Goal: Transaction & Acquisition: Subscribe to service/newsletter

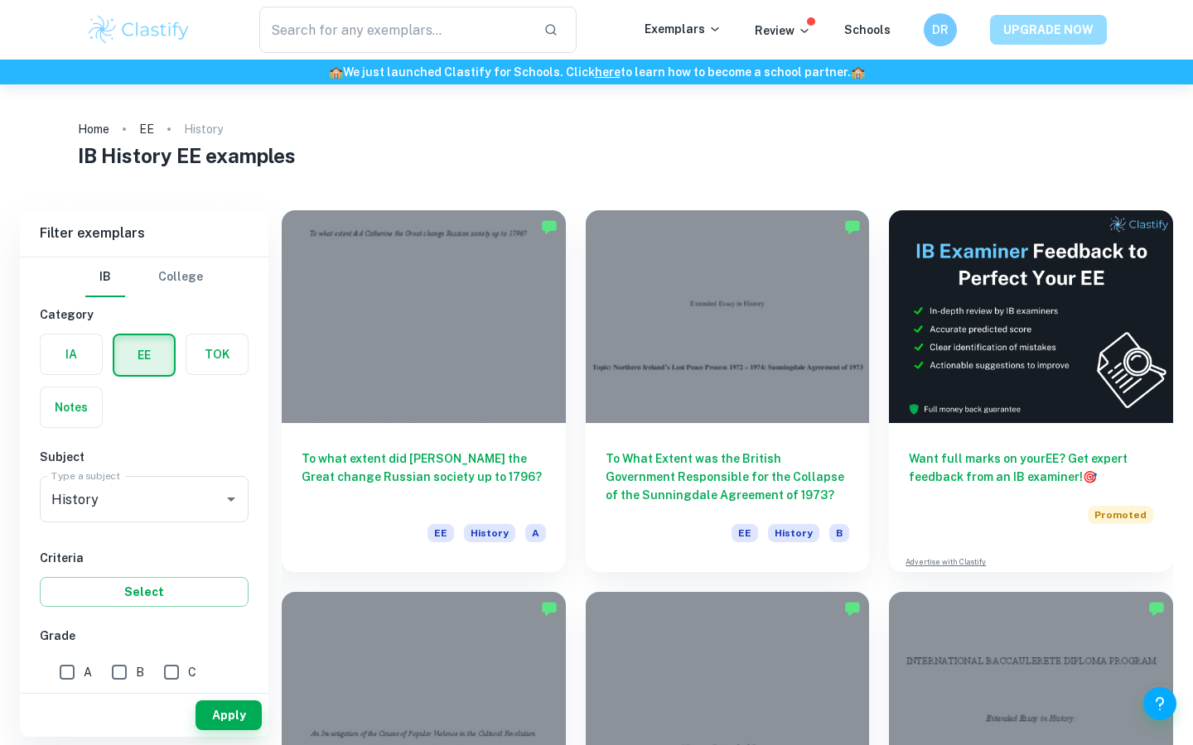
click at [1021, 31] on button "UPGRADE NOW" at bounding box center [1048, 30] width 117 height 30
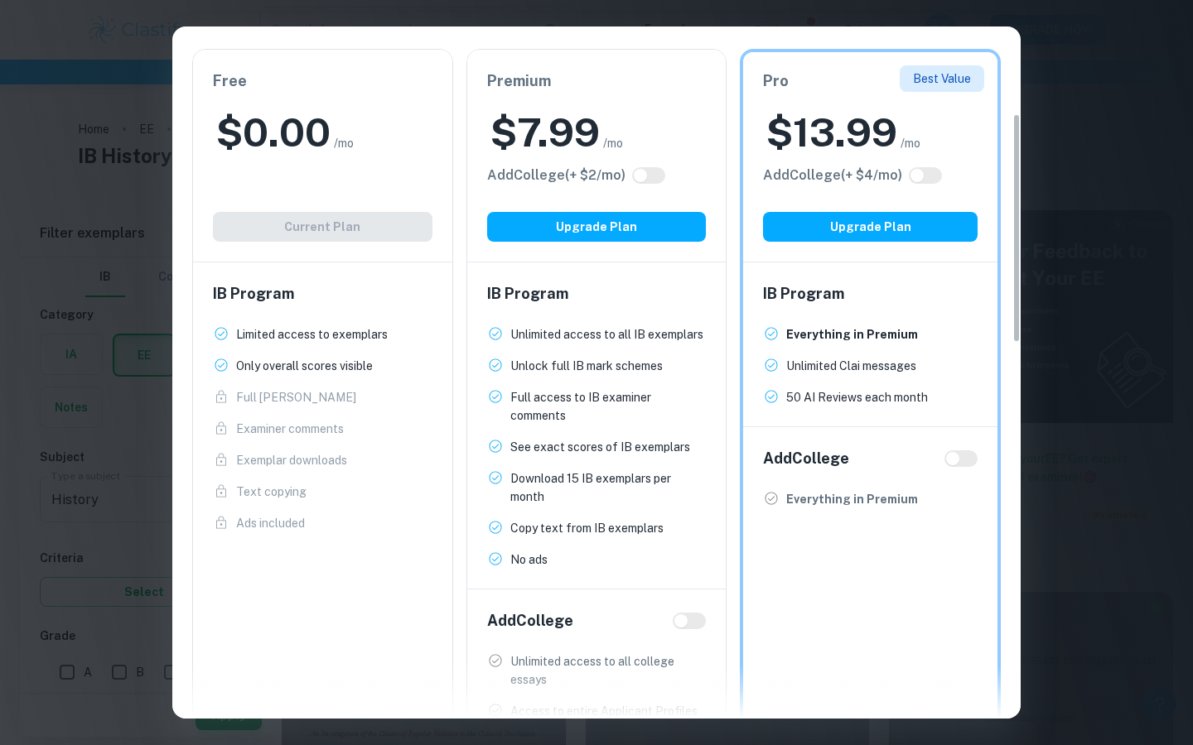
scroll to position [270, 0]
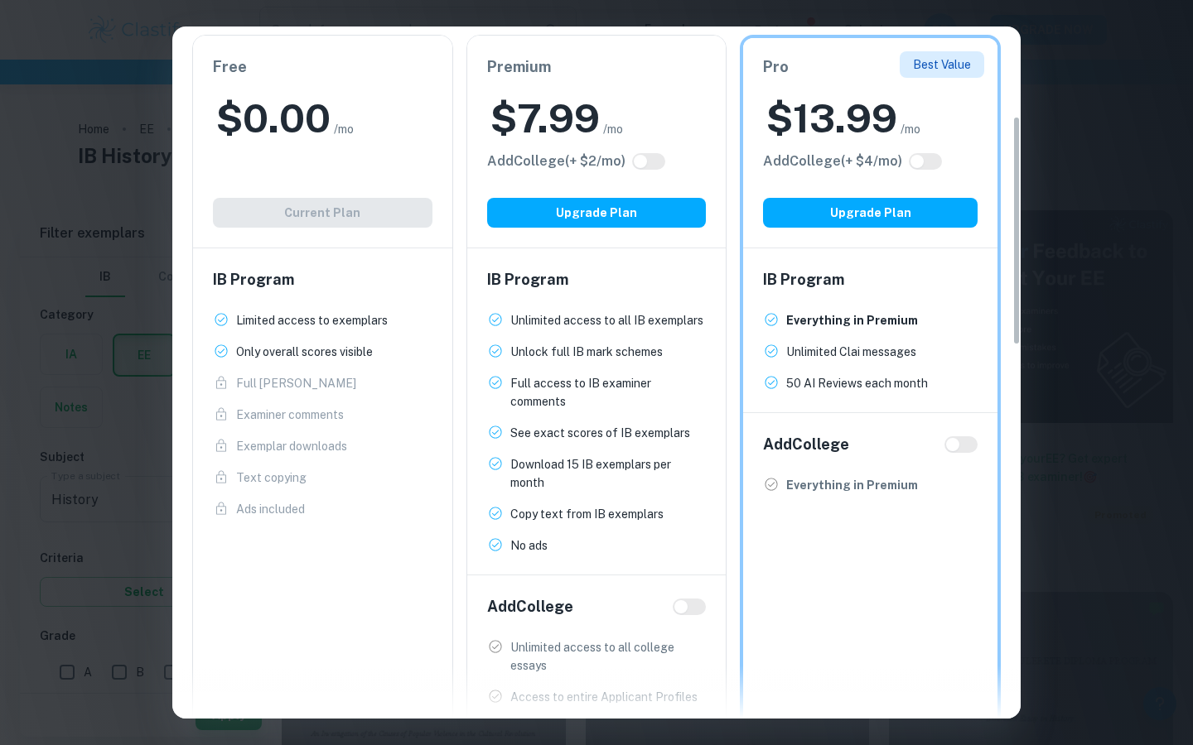
click at [910, 156] on input "checkbox" at bounding box center [917, 161] width 40 height 13
checkbox input "true"
click at [649, 171] on div "Add College (+ $ 2 /mo)" at bounding box center [597, 162] width 220 height 20
click at [643, 163] on input "checkbox" at bounding box center [640, 161] width 40 height 13
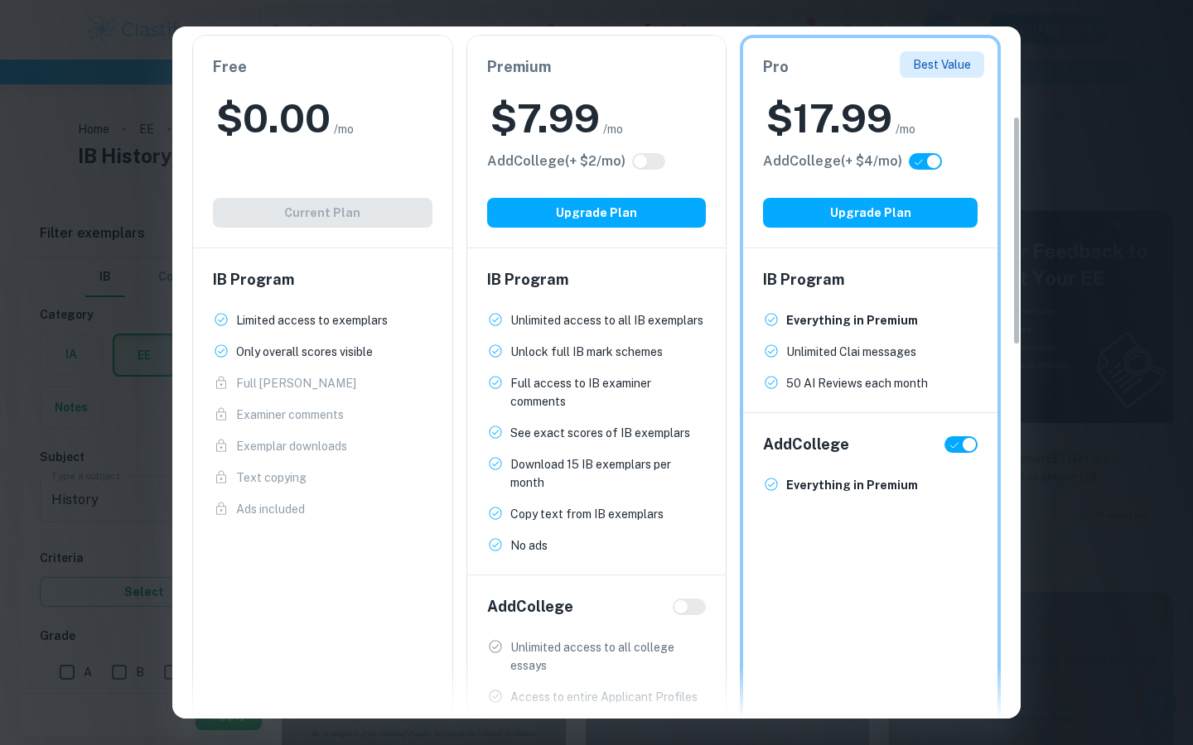
checkbox input "true"
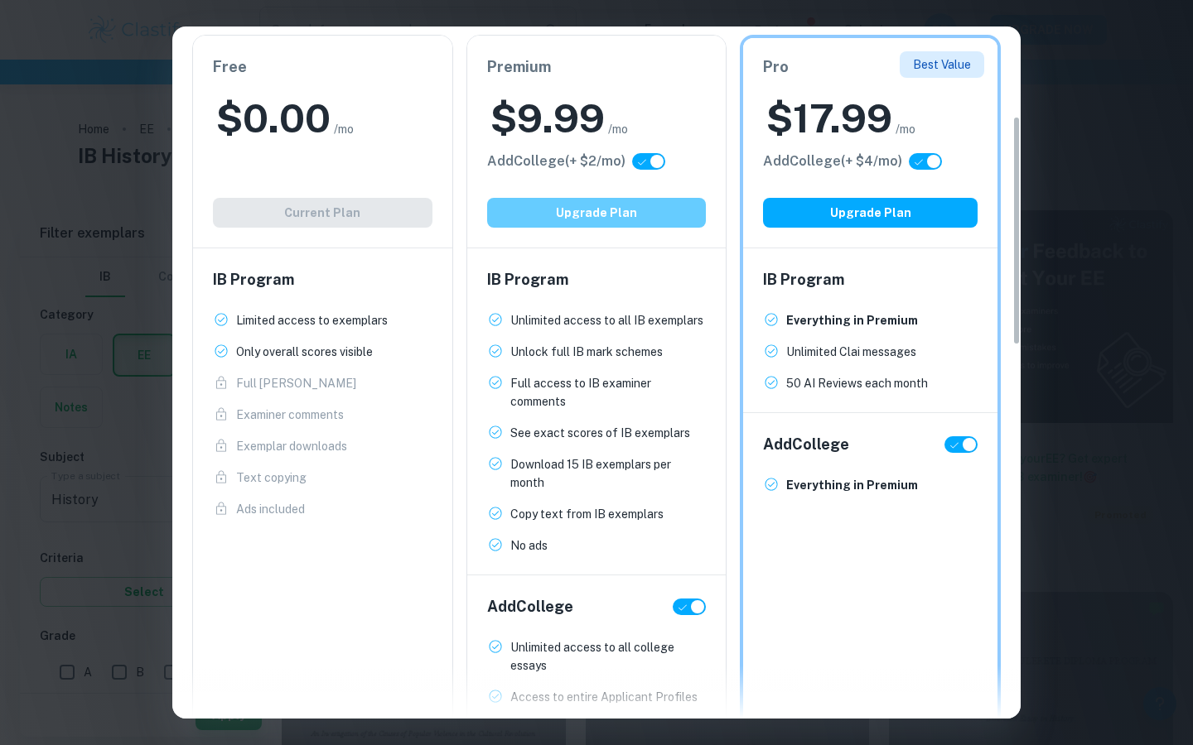
click at [610, 223] on button "Upgrade Plan" at bounding box center [597, 213] width 220 height 30
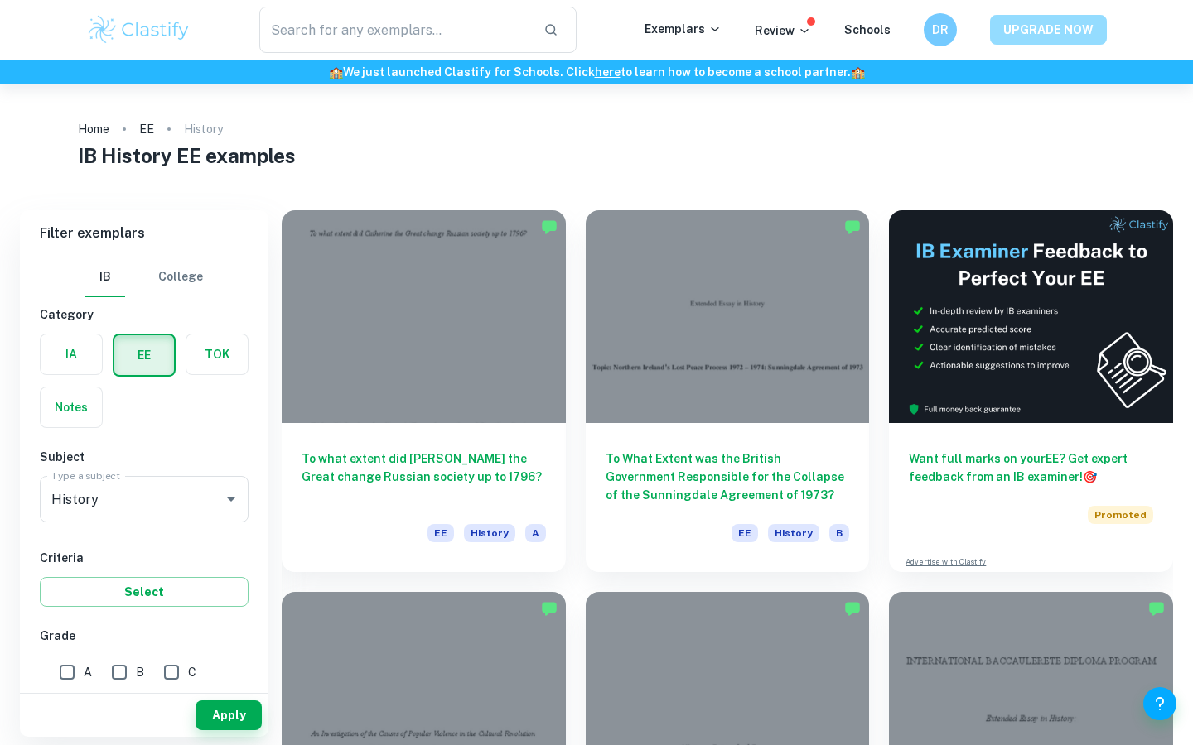
click at [1016, 19] on button "UPGRADE NOW" at bounding box center [1048, 30] width 117 height 30
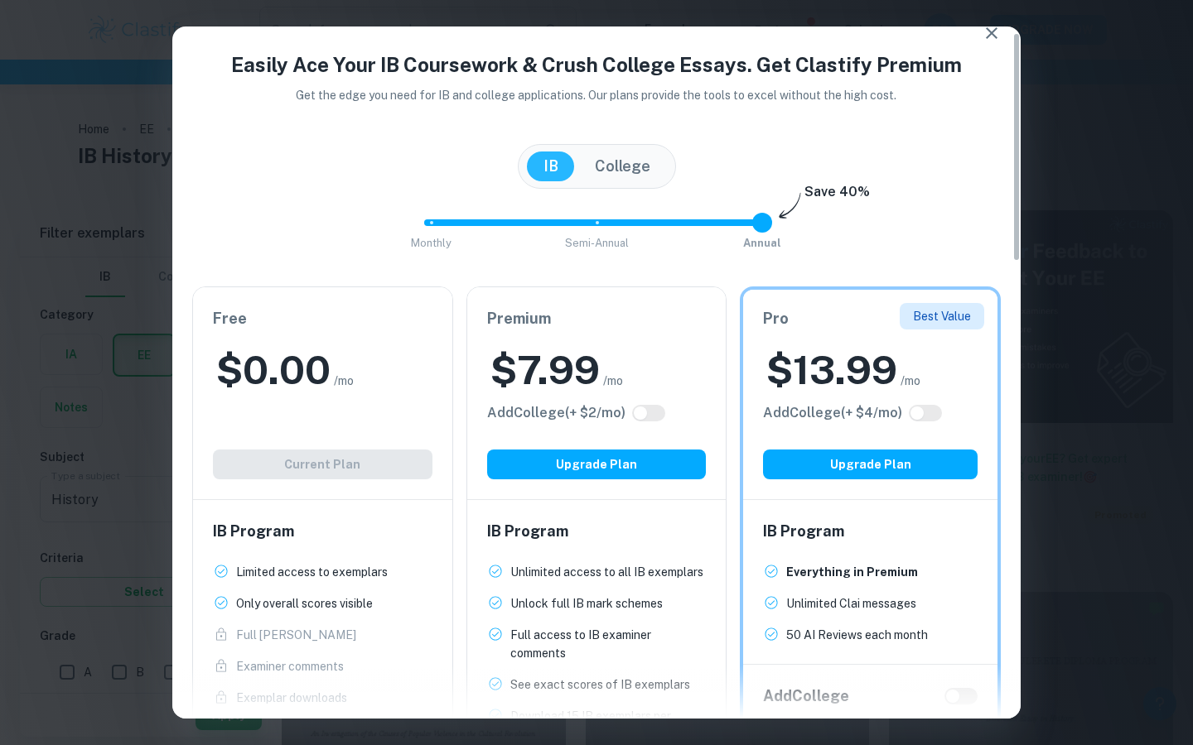
scroll to position [30, 0]
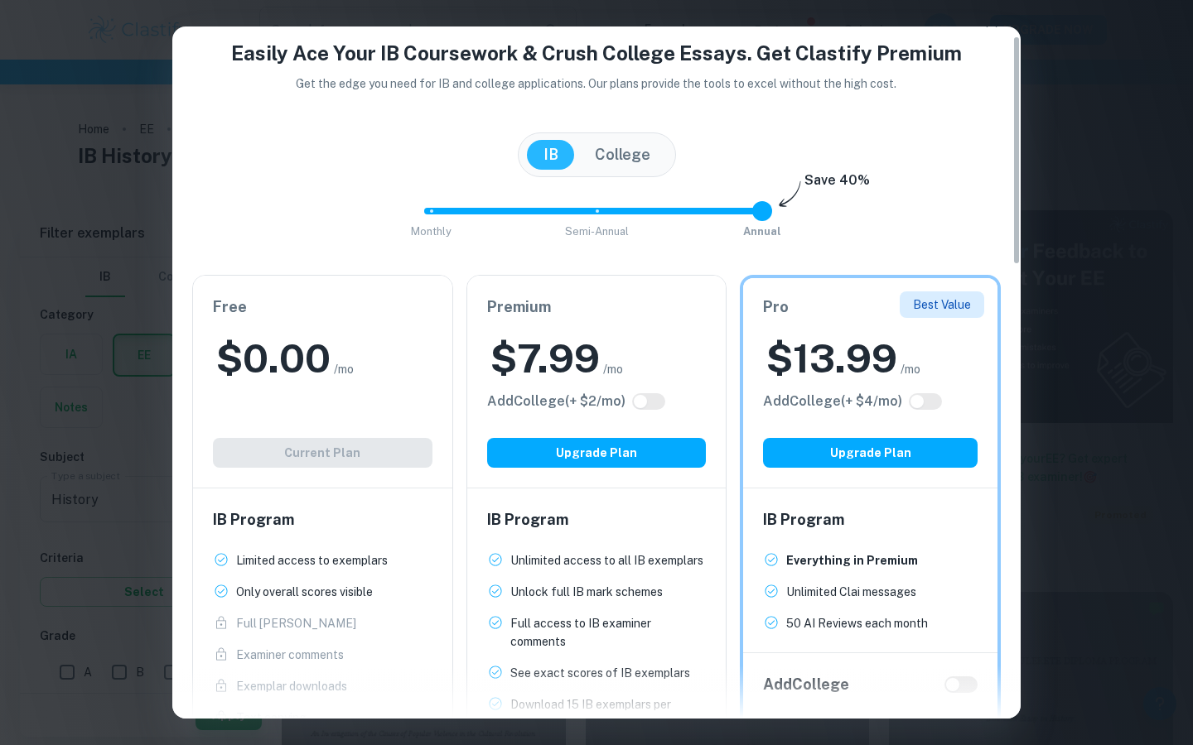
click at [646, 407] on input "checkbox" at bounding box center [640, 401] width 40 height 13
checkbox input "true"
click at [657, 403] on input "checkbox" at bounding box center [657, 401] width 40 height 13
checkbox input "false"
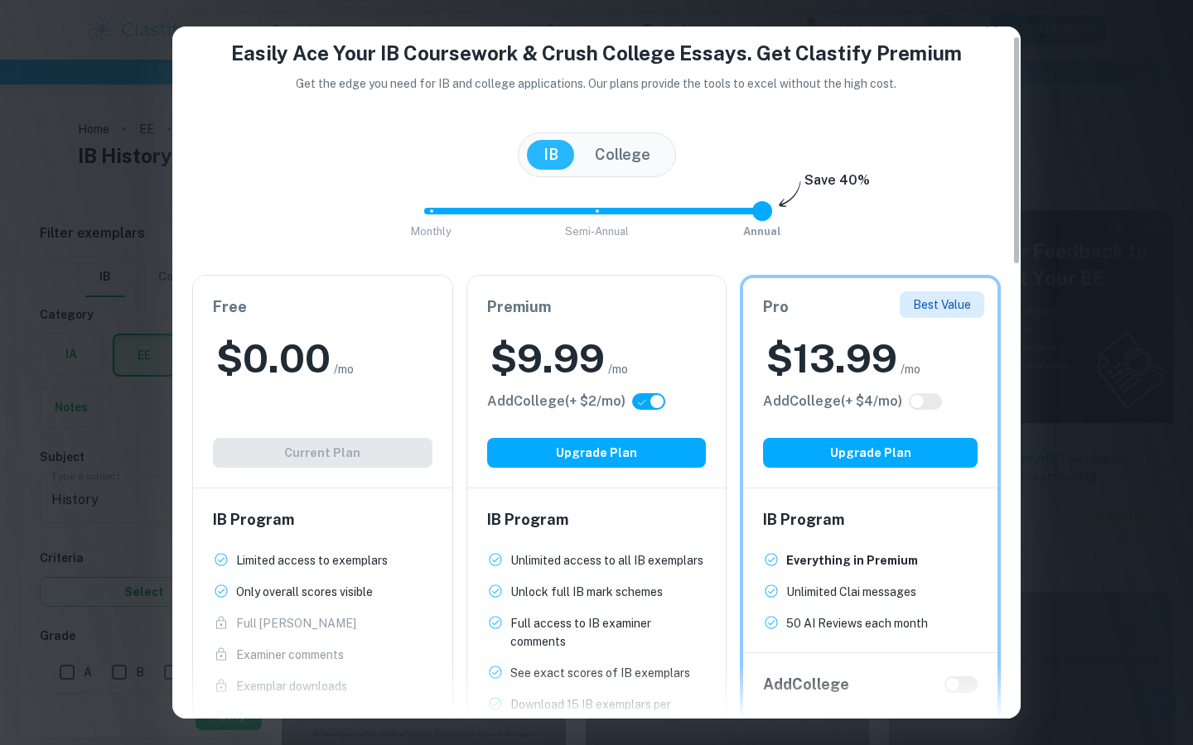
checkbox input "false"
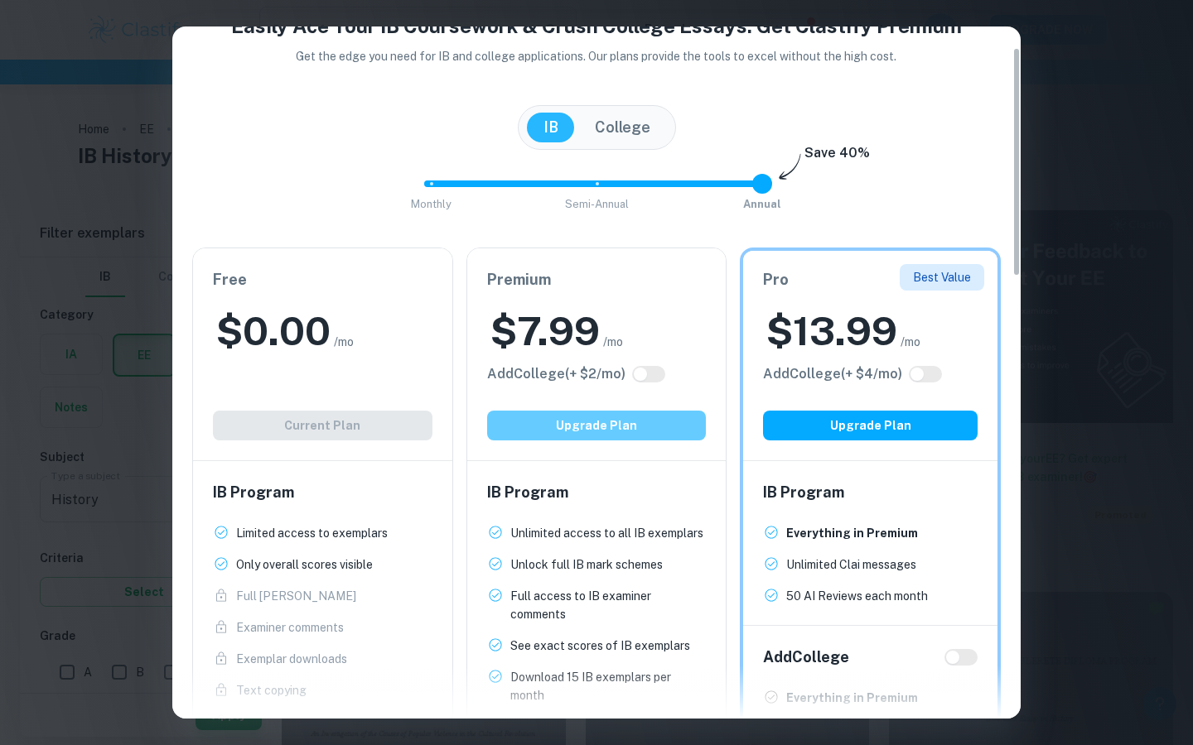
scroll to position [74, 0]
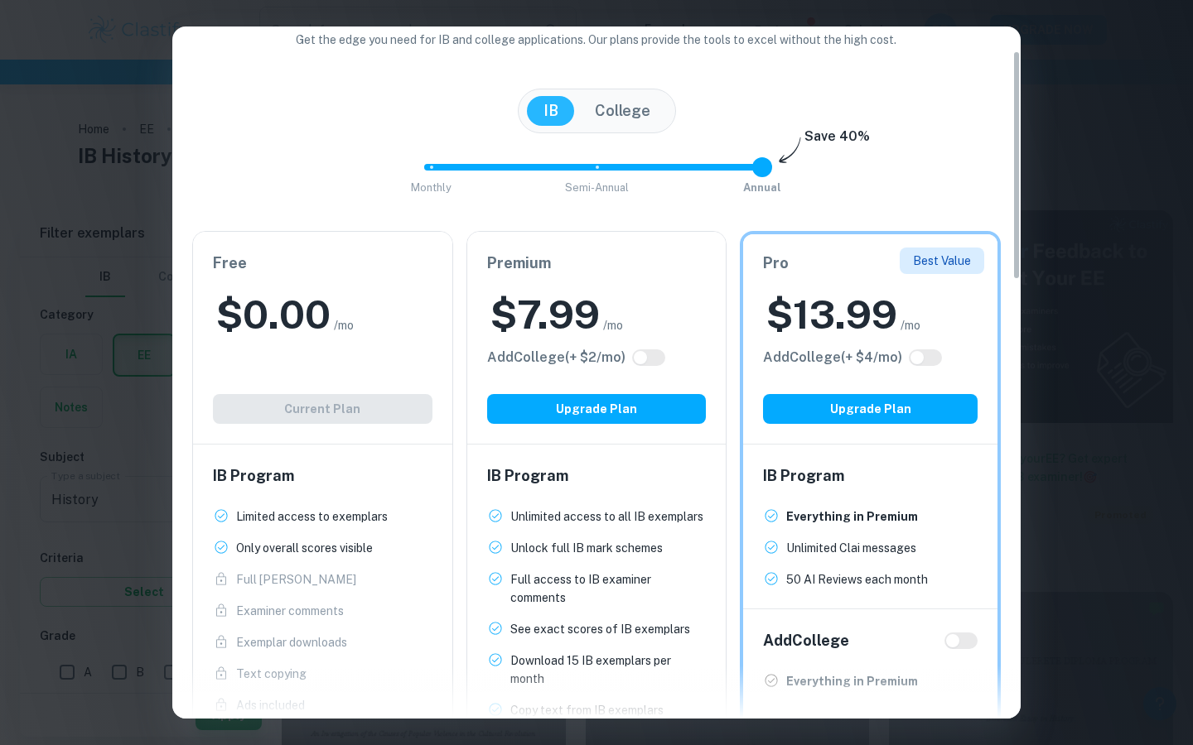
click at [685, 282] on div "Premium $ 7.99 /mo Add College (+ $ 2 /mo) Upgrade Plan" at bounding box center [596, 338] width 259 height 212
click at [615, 414] on button "Upgrade Plan" at bounding box center [597, 409] width 220 height 30
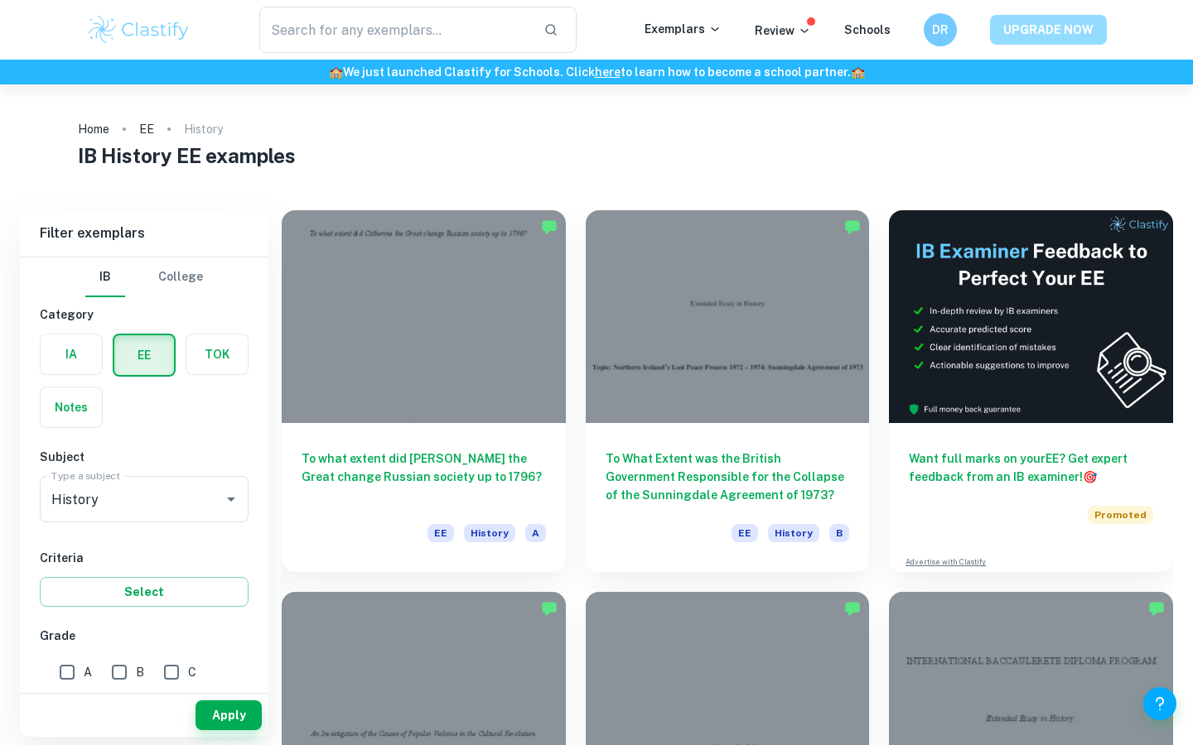
click at [1020, 30] on button "UPGRADE NOW" at bounding box center [1048, 30] width 117 height 30
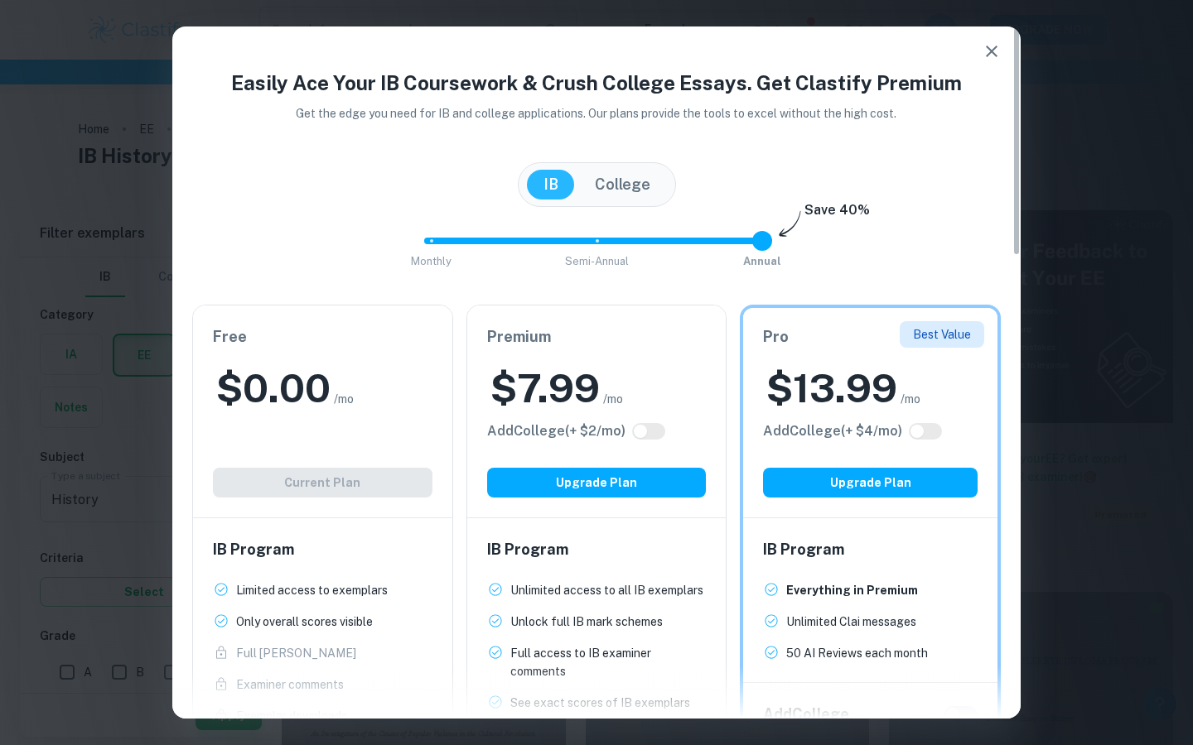
type input "0"
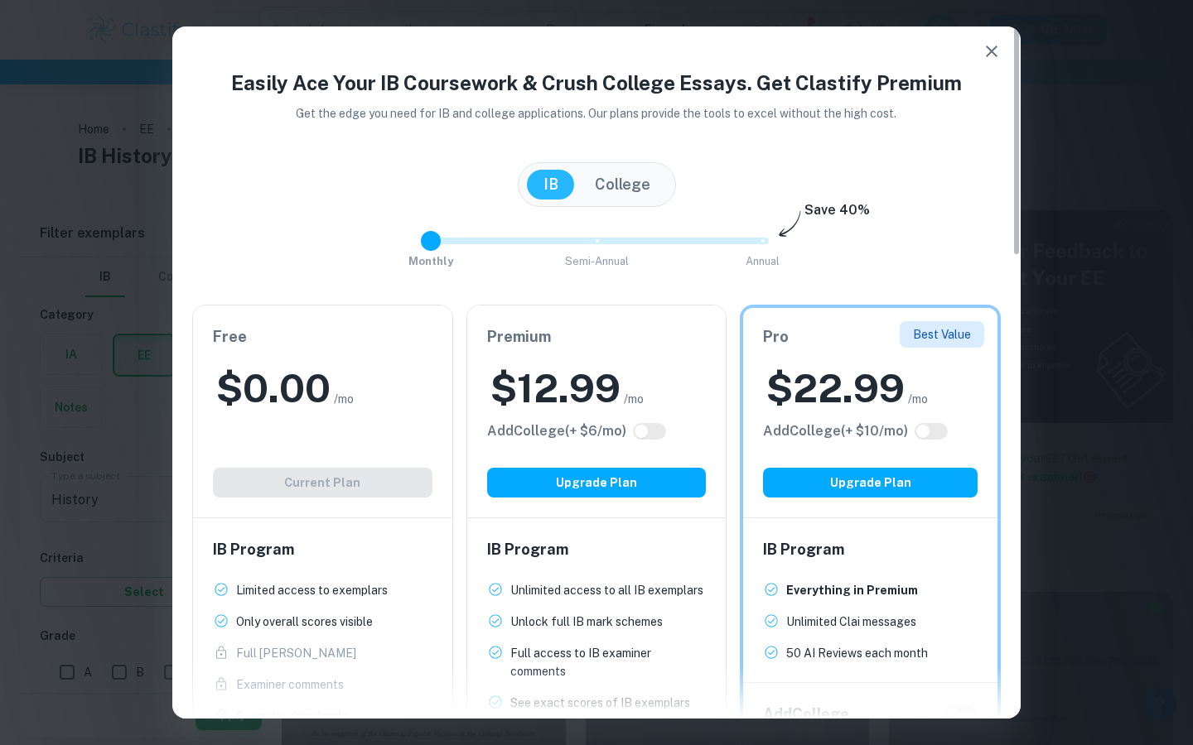
drag, startPoint x: 759, startPoint y: 243, endPoint x: 296, endPoint y: 238, distance: 463.1
click at [296, 238] on div "Monthly Semi-Annual Annual Save 40%" at bounding box center [596, 249] width 808 height 45
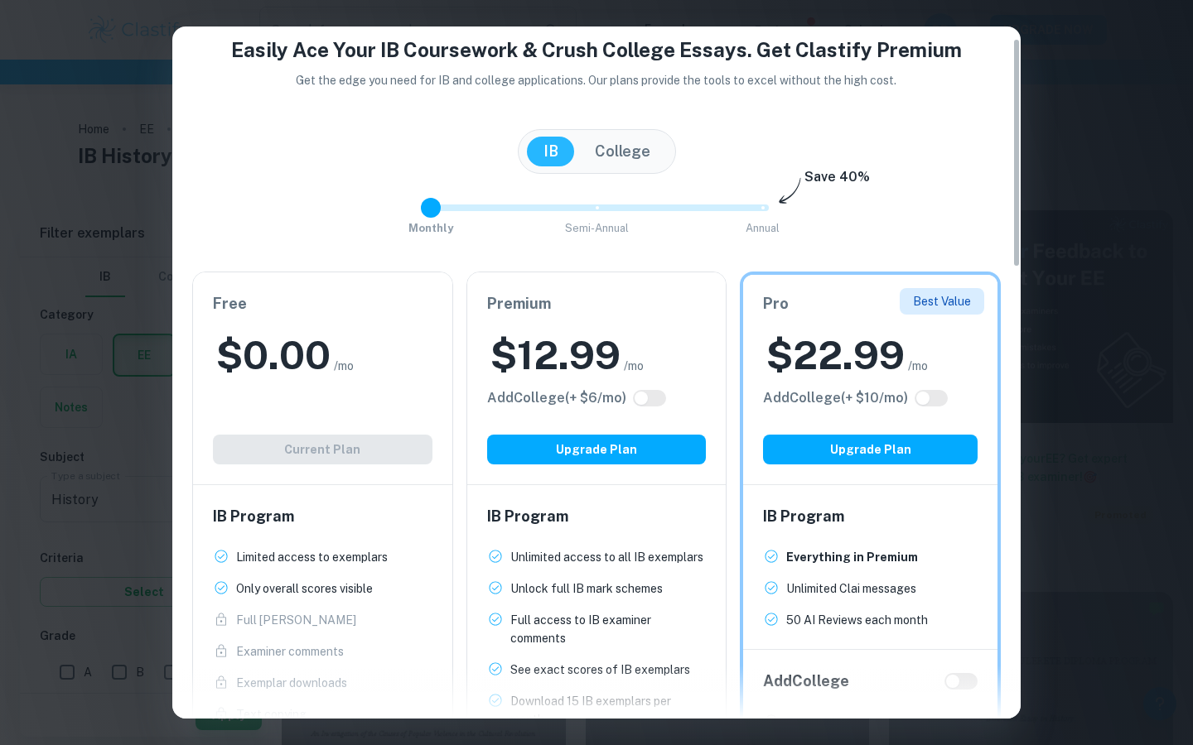
scroll to position [36, 0]
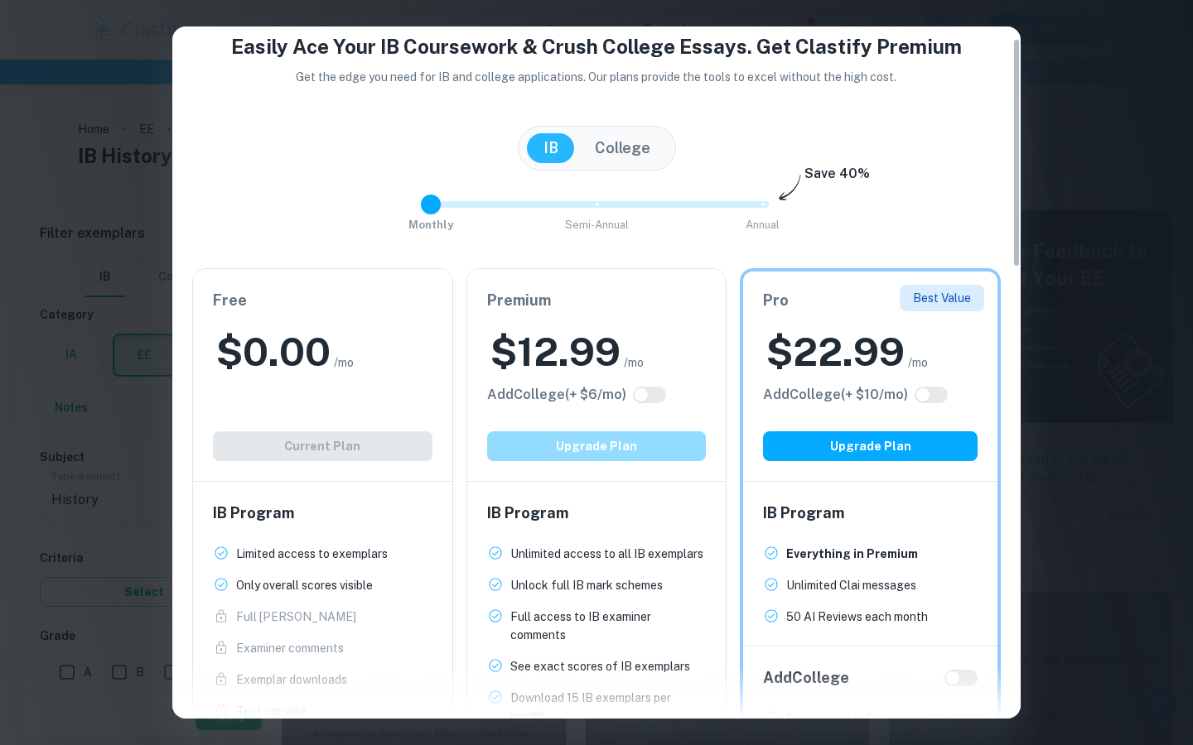
click at [607, 442] on button "Upgrade Plan" at bounding box center [597, 447] width 220 height 30
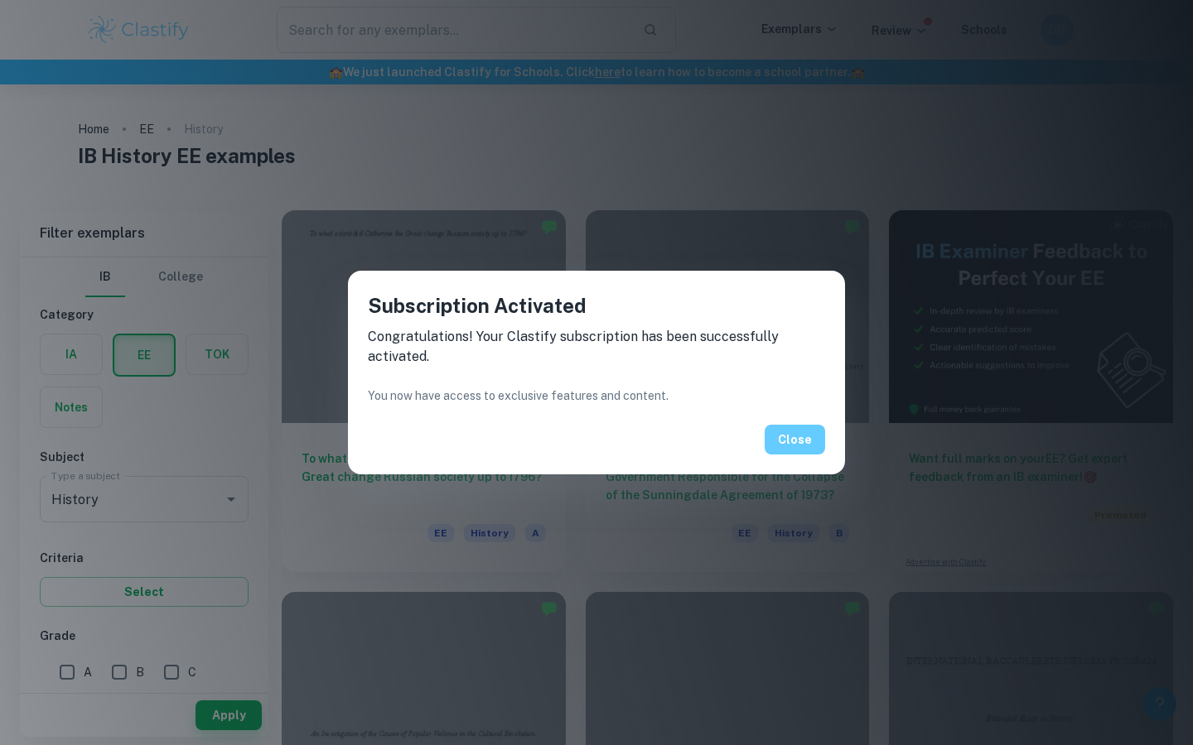
click at [792, 437] on button "Close" at bounding box center [795, 440] width 60 height 30
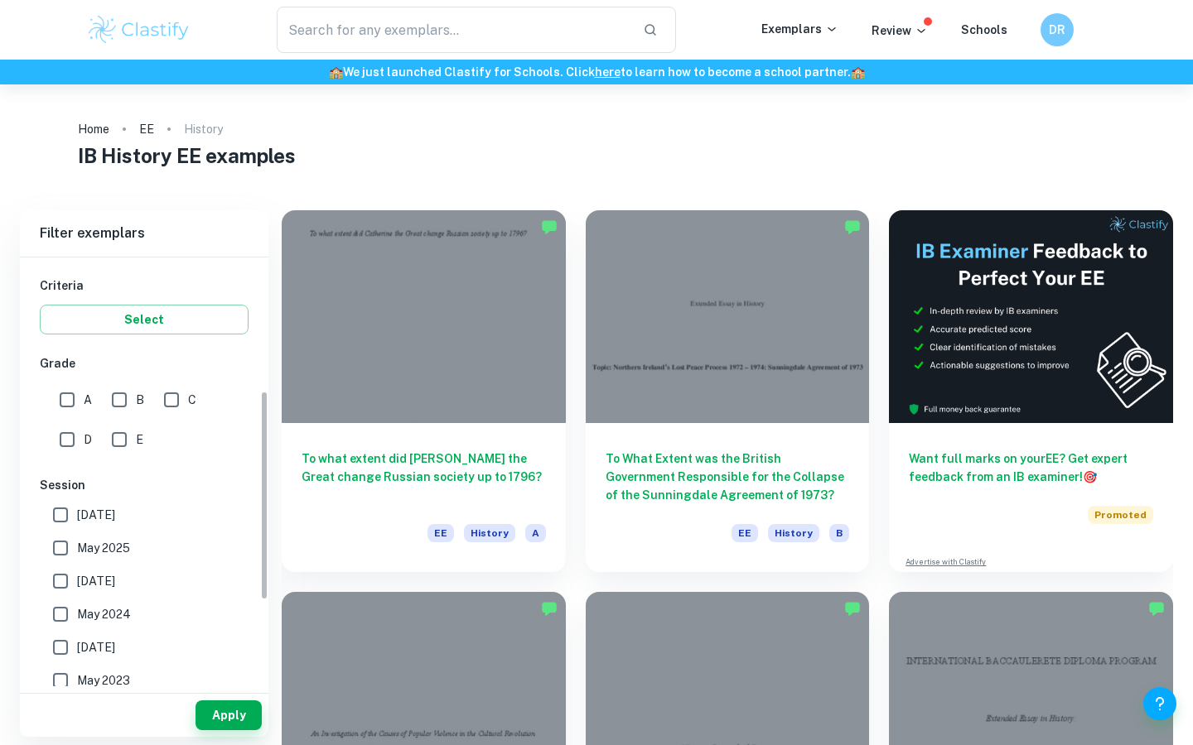
scroll to position [273, 0]
click at [62, 513] on input "[DATE]" at bounding box center [60, 514] width 33 height 33
checkbox input "true"
click at [73, 391] on input "A" at bounding box center [67, 399] width 33 height 33
checkbox input "true"
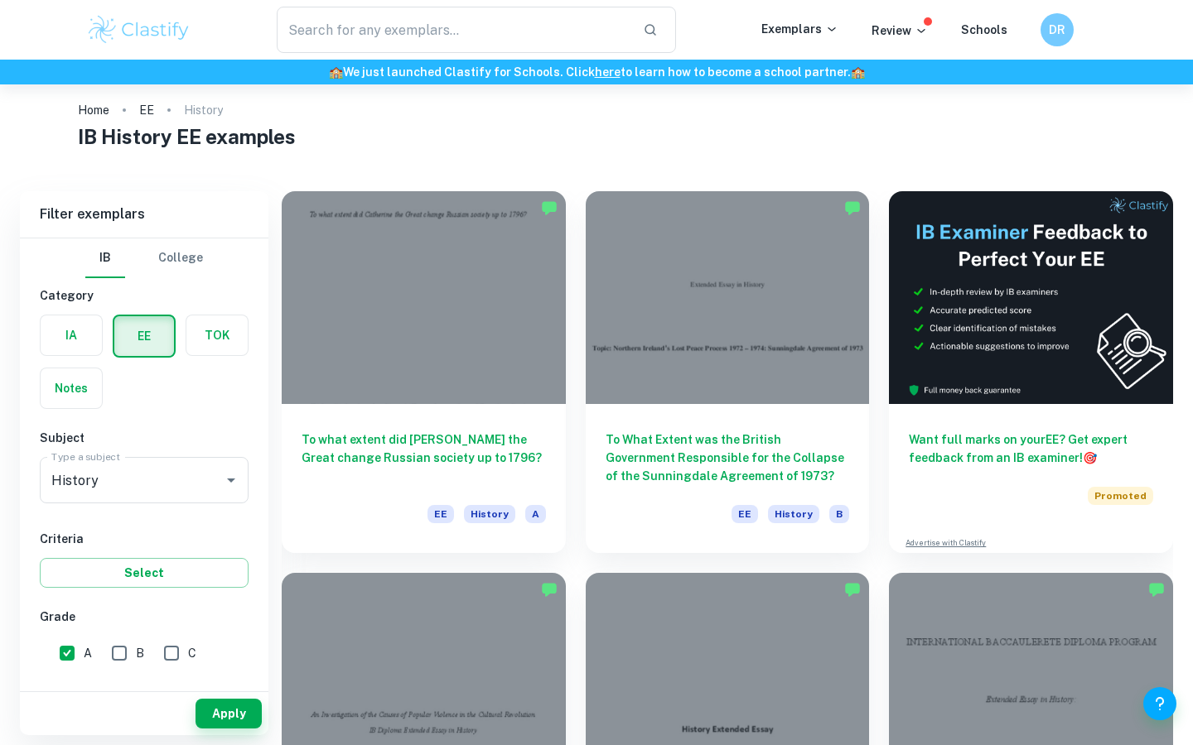
scroll to position [0, 0]
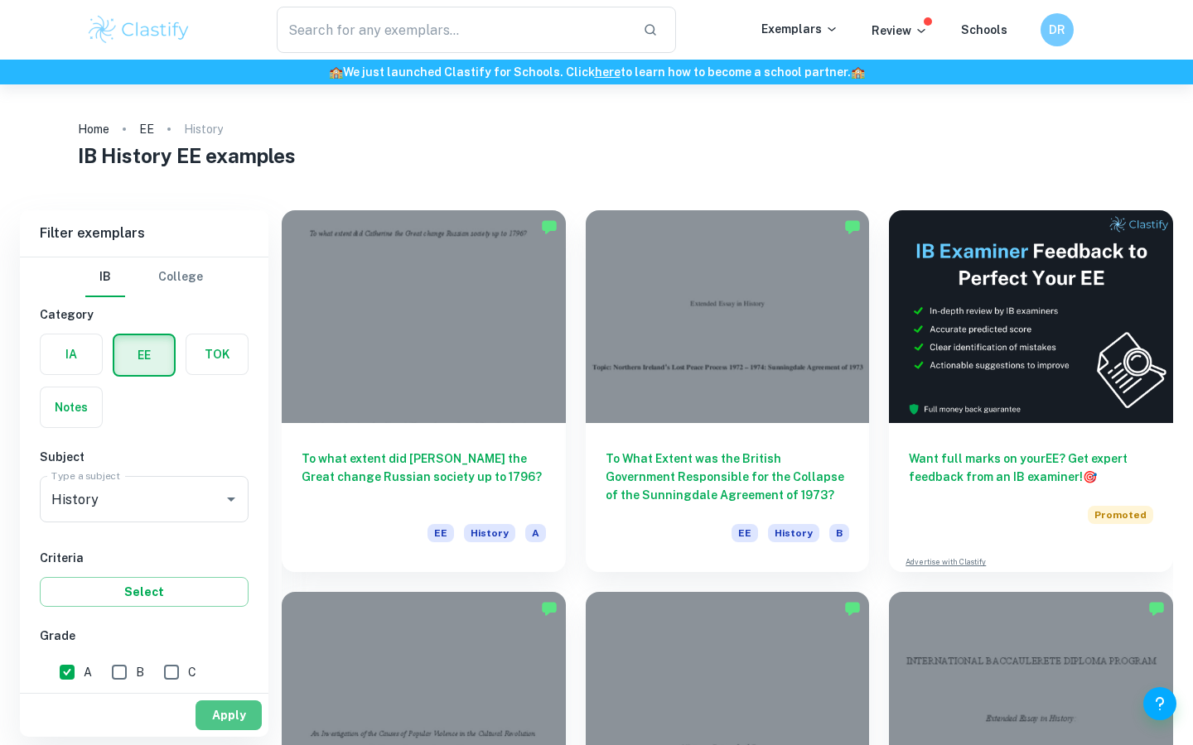
click at [225, 707] on button "Apply" at bounding box center [228, 716] width 66 height 30
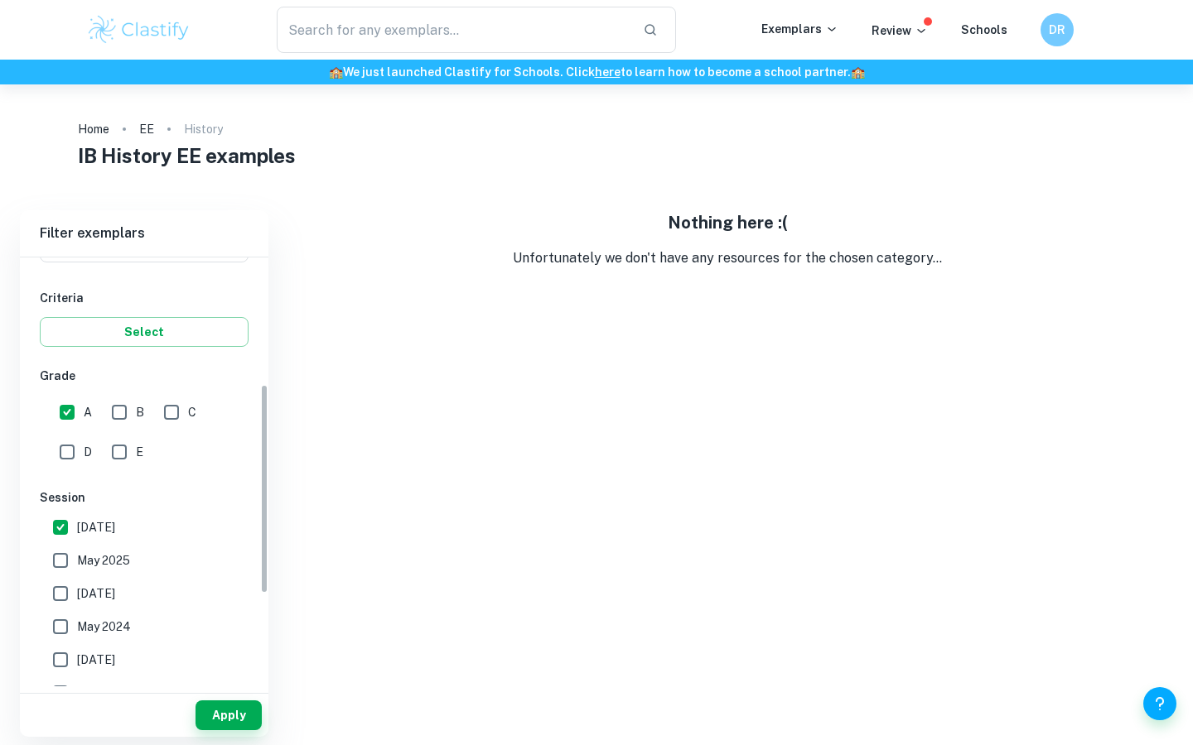
scroll to position [280, 0]
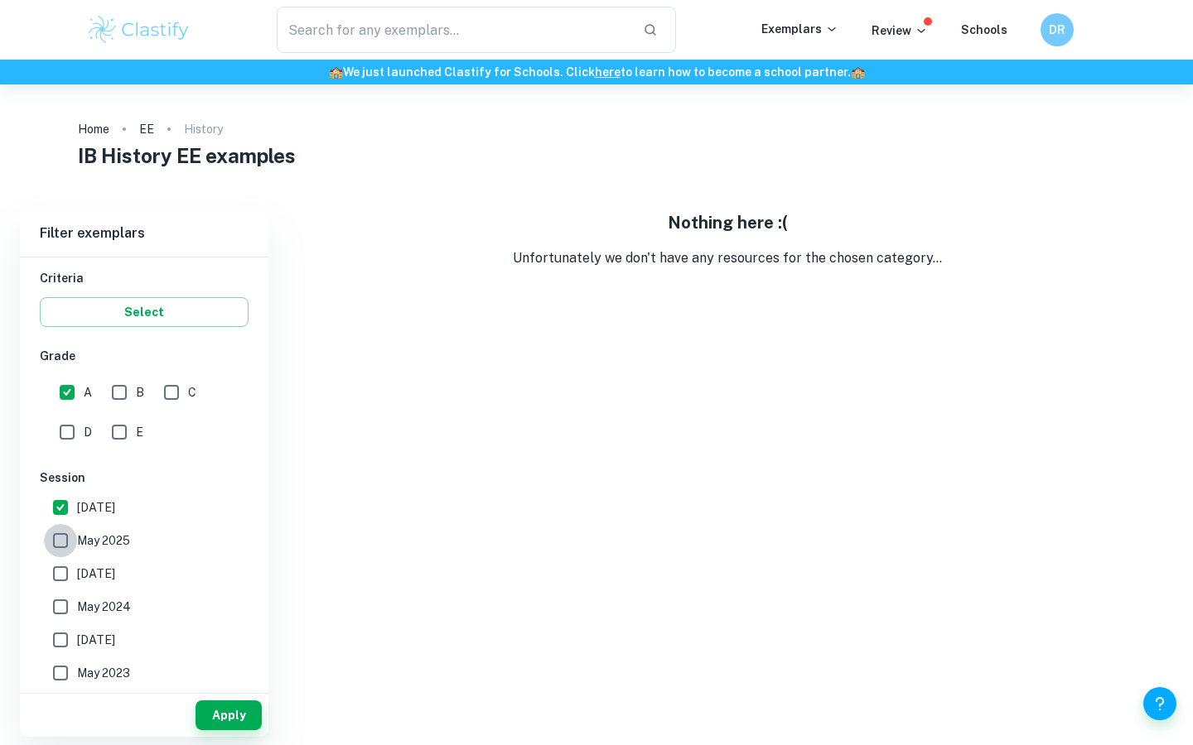
click at [61, 542] on input "May 2025" at bounding box center [60, 540] width 33 height 33
checkbox input "true"
click at [64, 503] on input "[DATE]" at bounding box center [60, 507] width 33 height 33
checkbox input "false"
click at [56, 572] on input "[DATE]" at bounding box center [60, 573] width 33 height 33
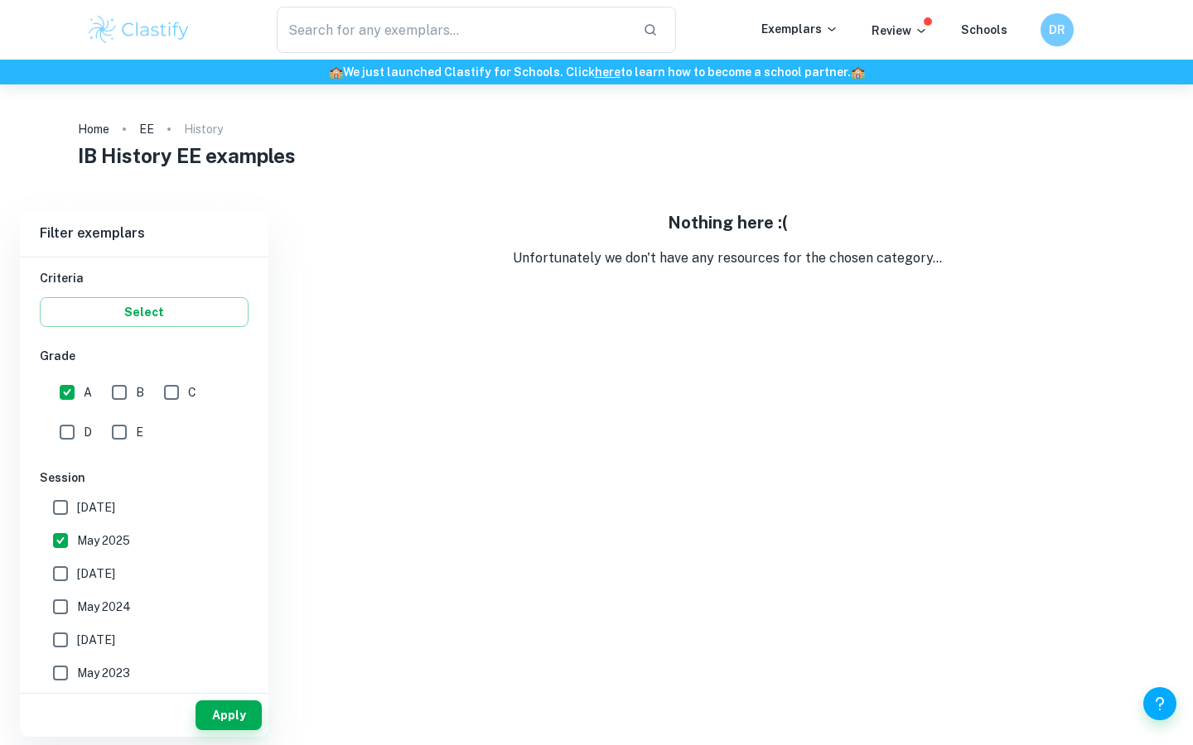
checkbox input "true"
click at [65, 606] on input "May 2024" at bounding box center [60, 607] width 33 height 33
checkbox input "true"
click at [59, 652] on input "[DATE]" at bounding box center [60, 640] width 33 height 33
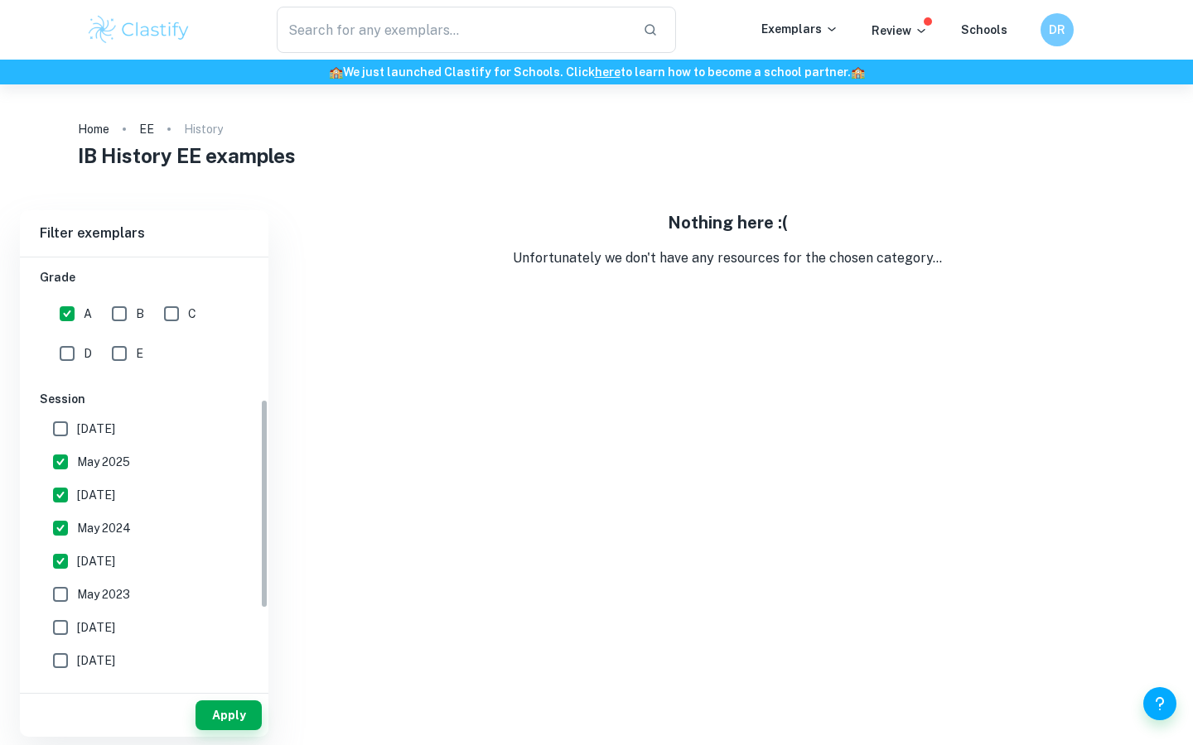
scroll to position [449, 0]
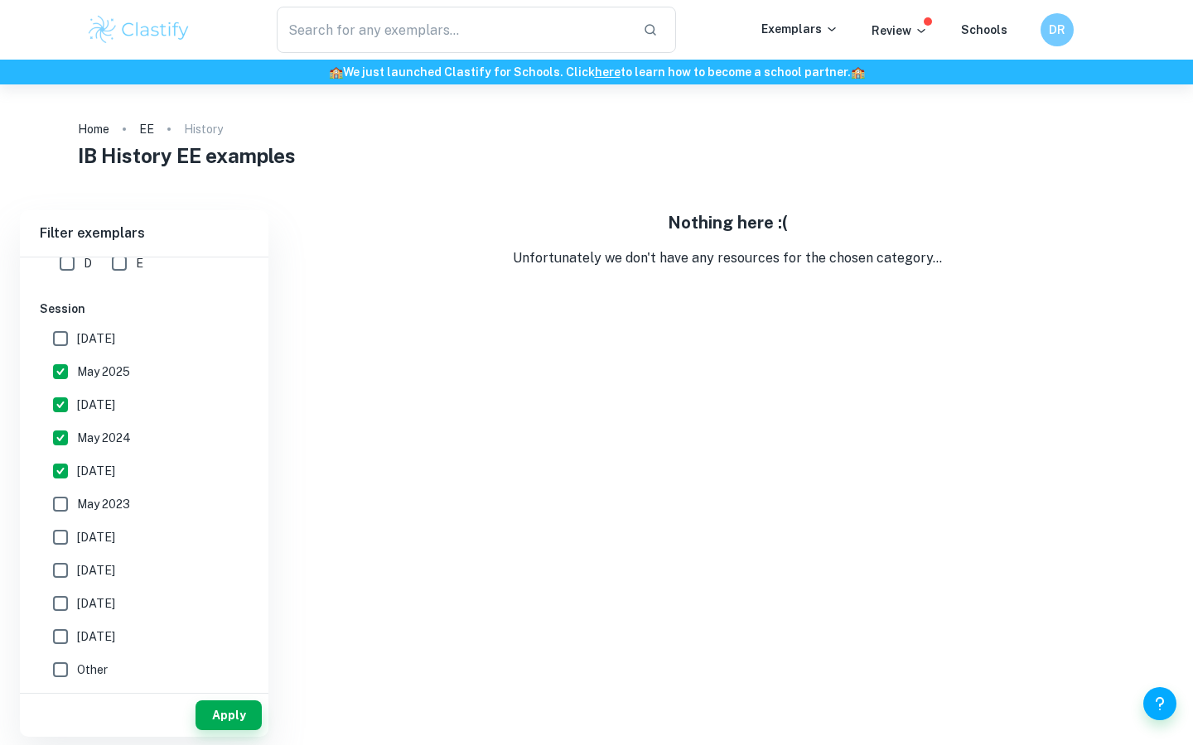
click at [68, 469] on input "[DATE]" at bounding box center [60, 471] width 33 height 33
checkbox input "false"
click at [68, 431] on input "May 2024" at bounding box center [60, 438] width 33 height 33
checkbox input "false"
click at [69, 400] on input "[DATE]" at bounding box center [60, 404] width 33 height 33
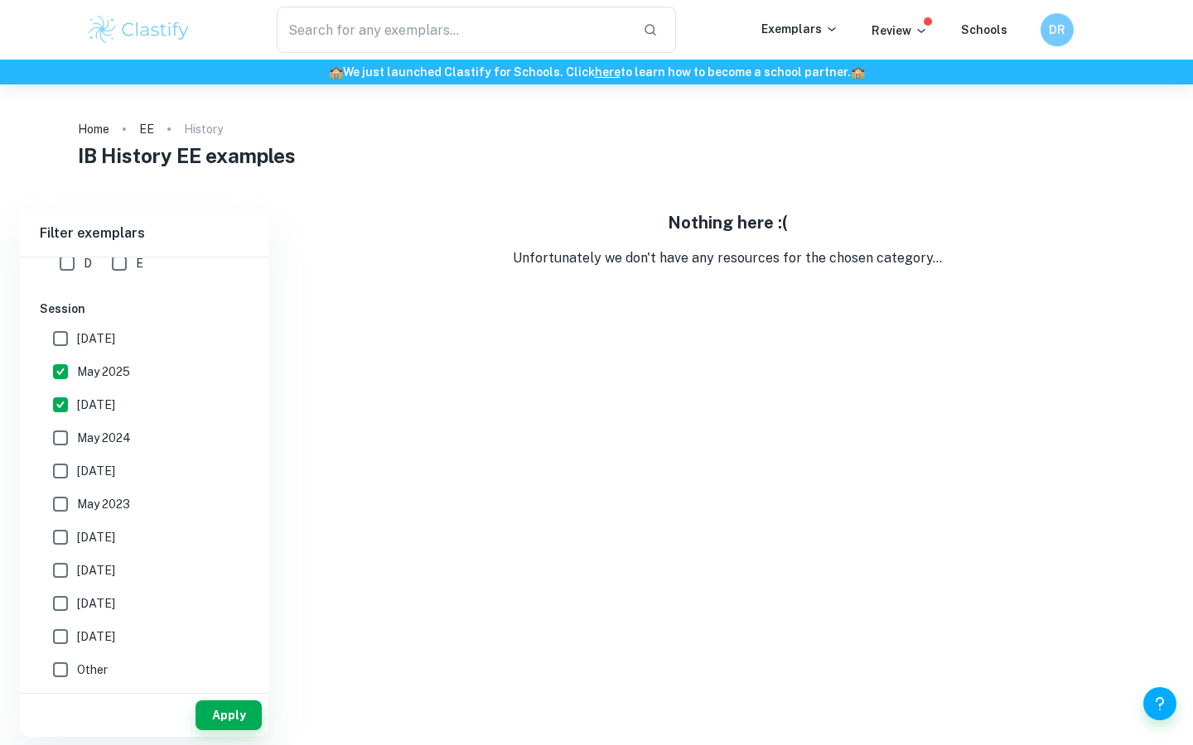
checkbox input "false"
click at [62, 359] on input "May 2025" at bounding box center [60, 371] width 33 height 33
checkbox input "false"
click at [248, 717] on button "Apply" at bounding box center [228, 716] width 66 height 30
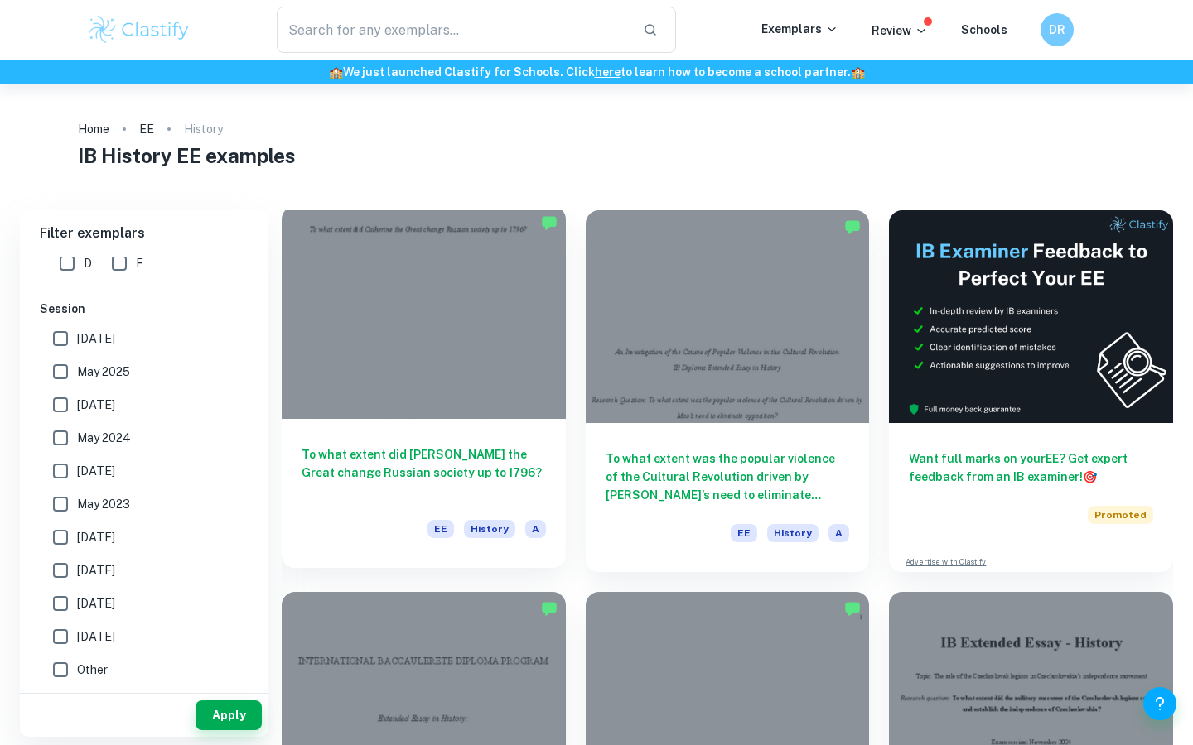
click at [454, 403] on div at bounding box center [424, 312] width 284 height 213
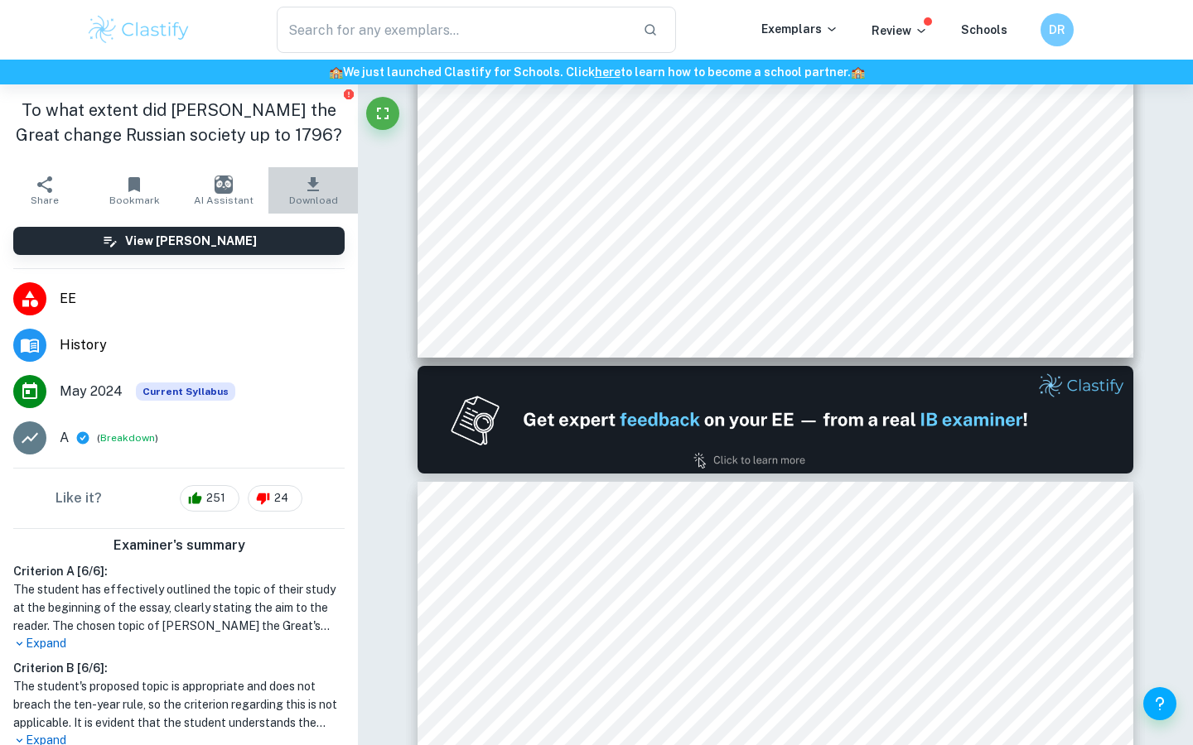
click at [324, 189] on button "Download" at bounding box center [312, 190] width 89 height 46
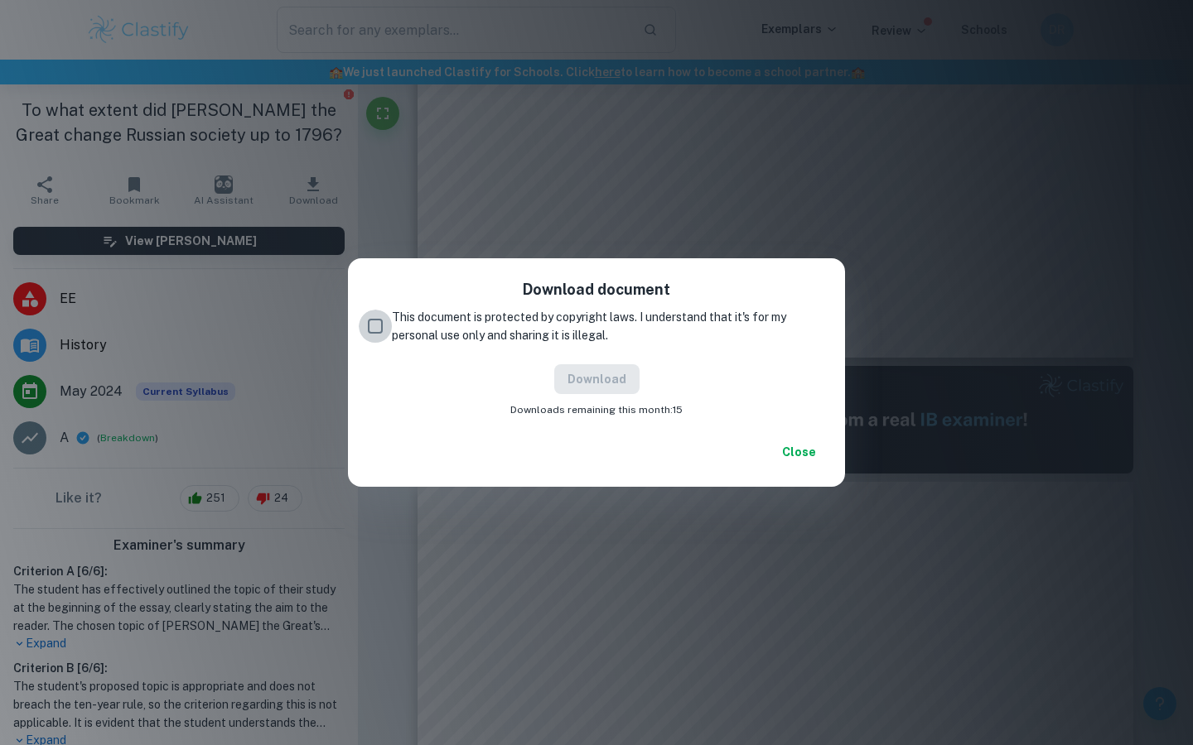
click at [372, 326] on input "This document is protected by copyright laws. I understand that it's for my per…" at bounding box center [375, 326] width 33 height 33
checkbox input "true"
click at [606, 378] on button "Download" at bounding box center [596, 379] width 85 height 30
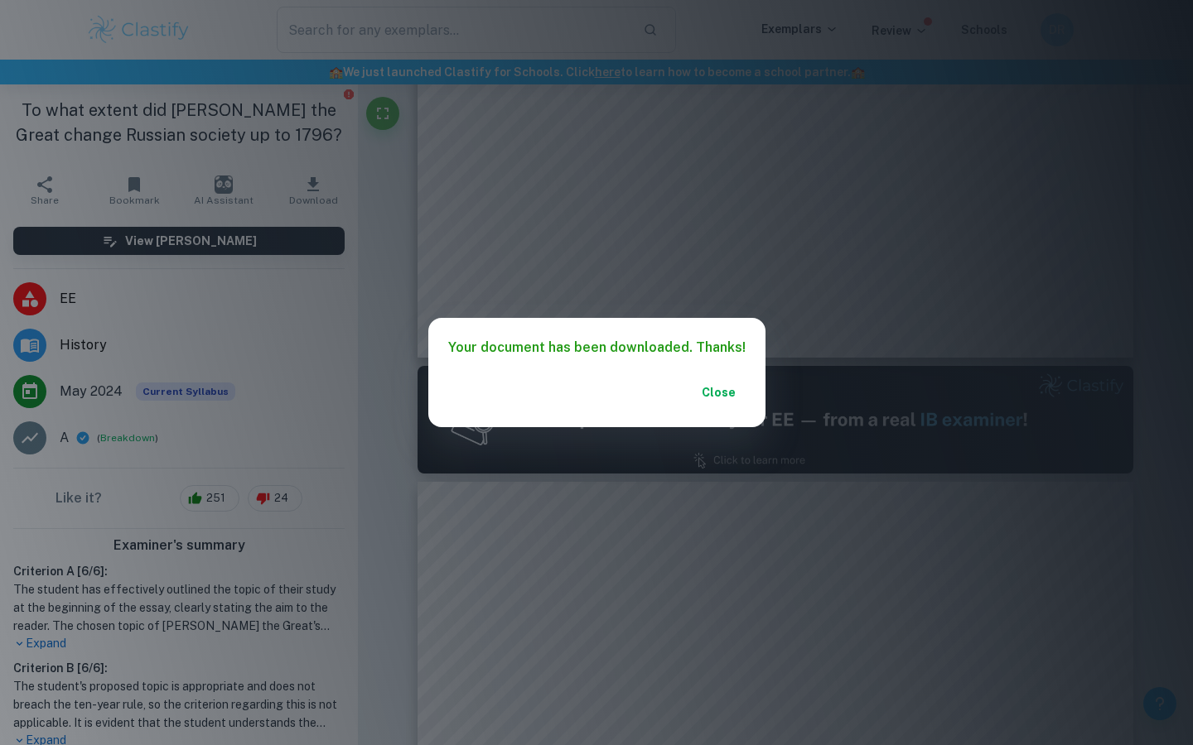
click at [712, 388] on button "Close" at bounding box center [718, 393] width 53 height 30
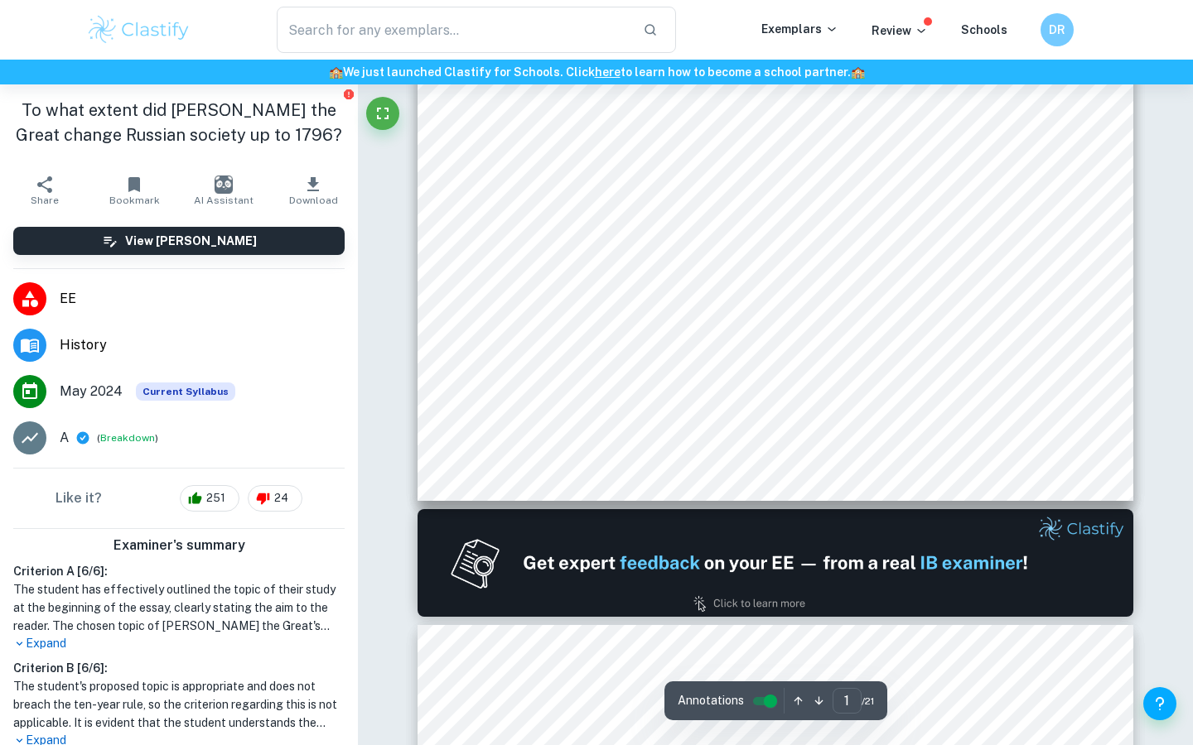
scroll to position [475, 0]
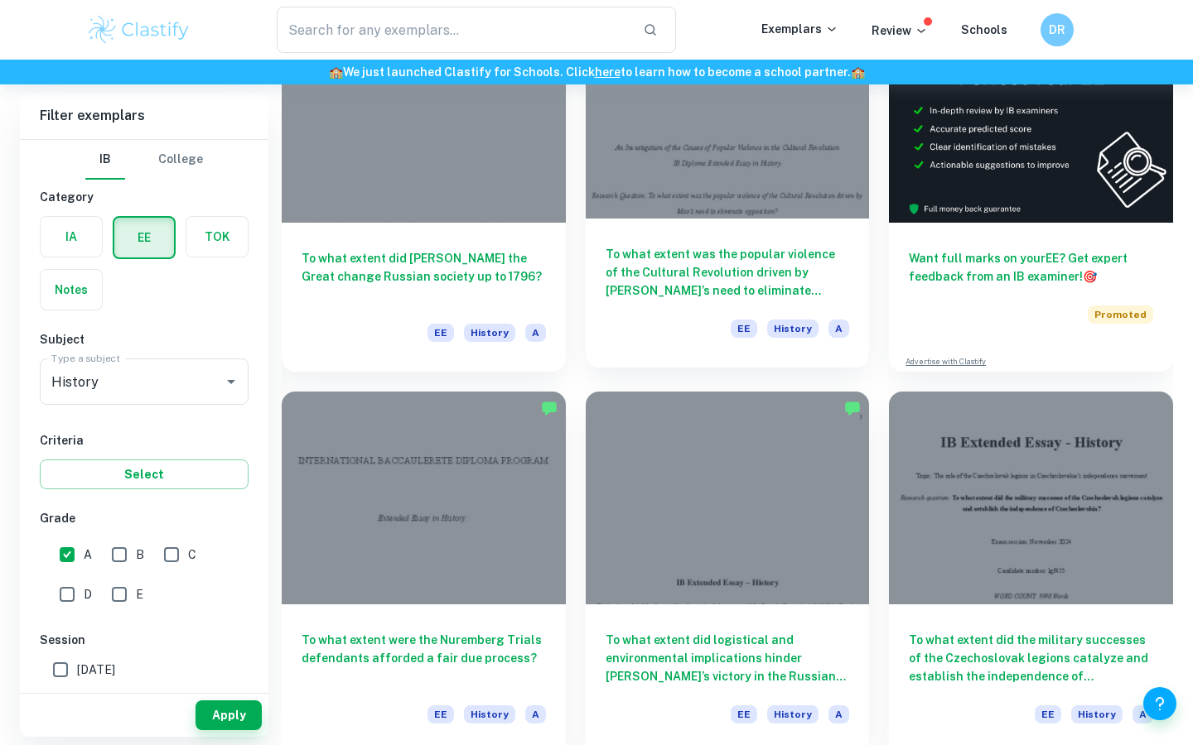
scroll to position [202, 0]
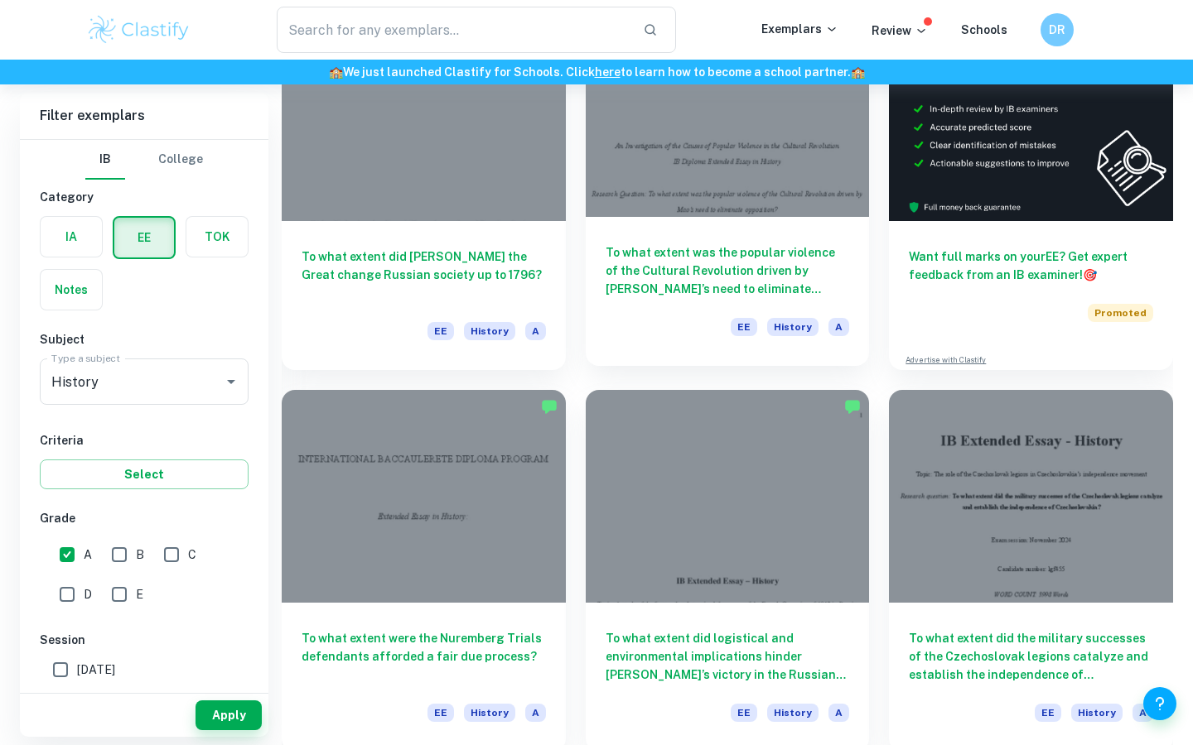
click at [696, 205] on div at bounding box center [728, 110] width 284 height 213
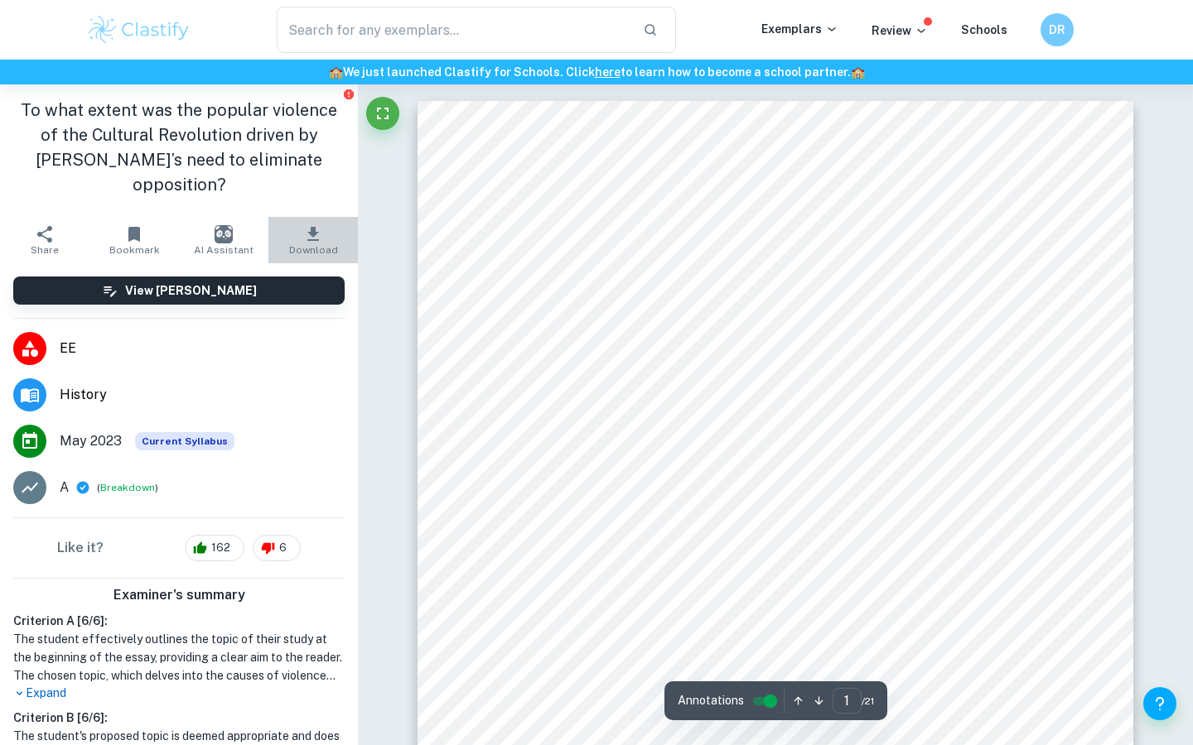
click at [316, 224] on icon "button" at bounding box center [313, 234] width 20 height 20
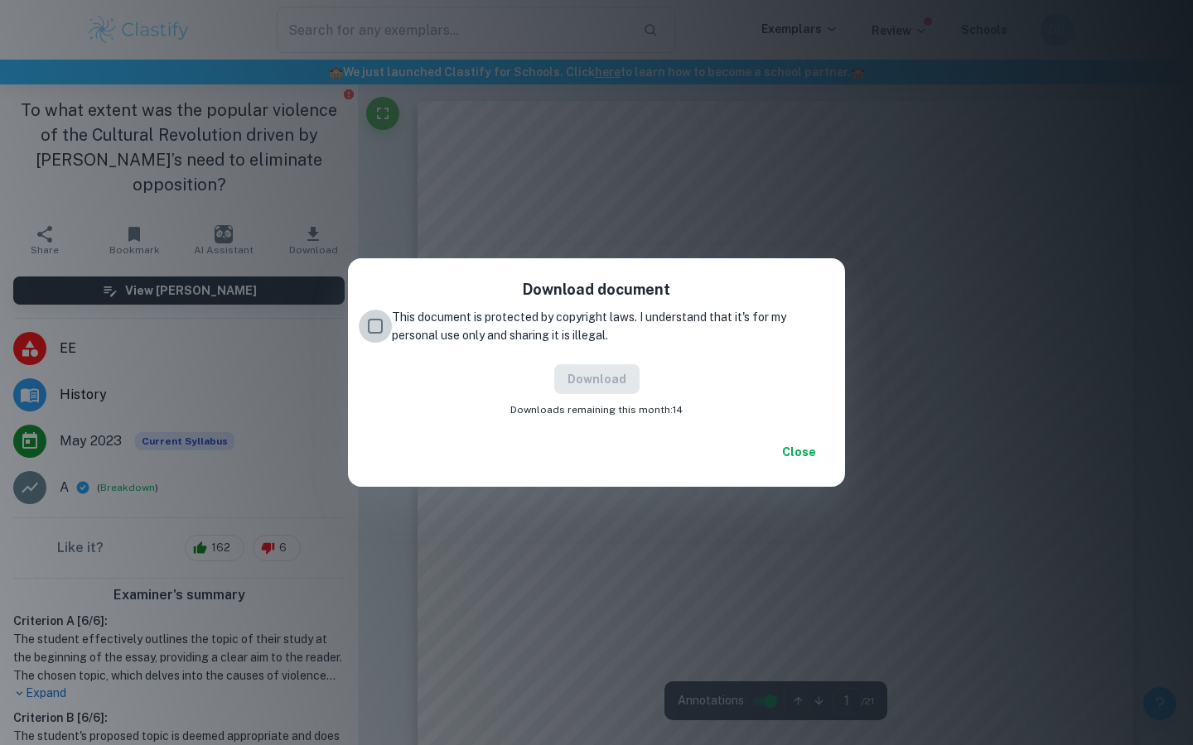
click at [378, 321] on input "This document is protected by copyright laws. I understand that it's for my per…" at bounding box center [375, 326] width 33 height 33
checkbox input "true"
click at [566, 379] on button "Download" at bounding box center [596, 379] width 85 height 30
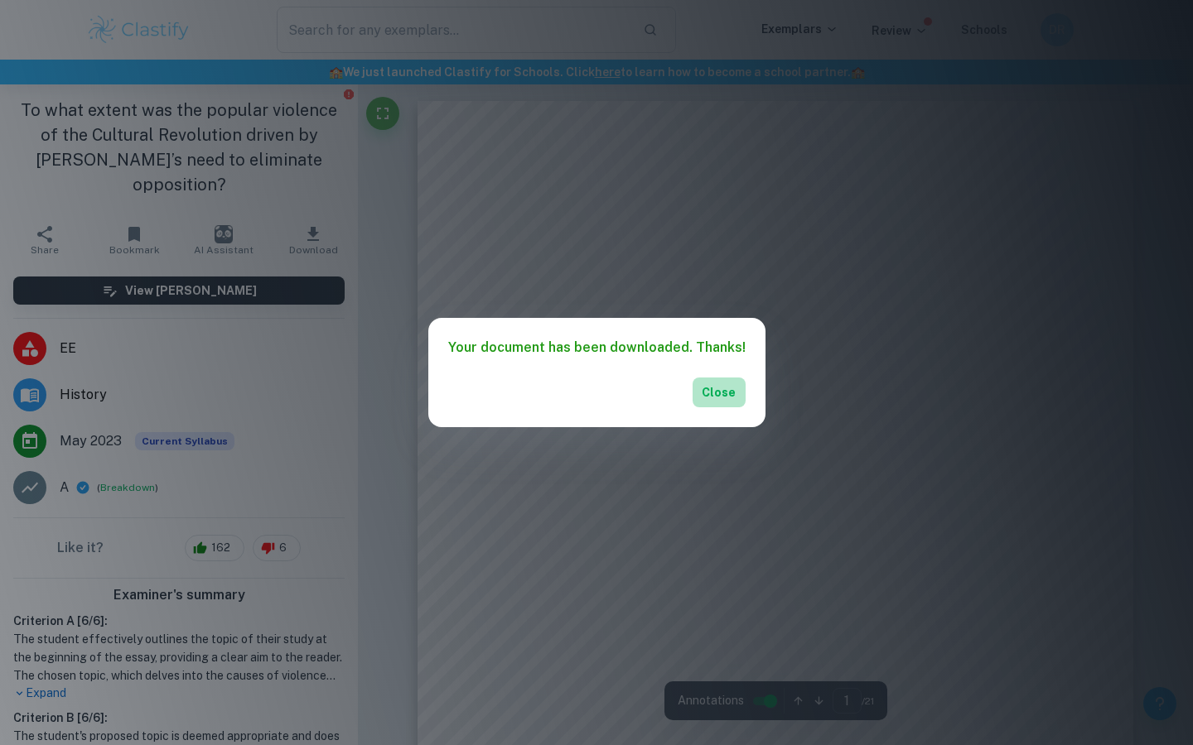
click at [701, 403] on button "Close" at bounding box center [718, 393] width 53 height 30
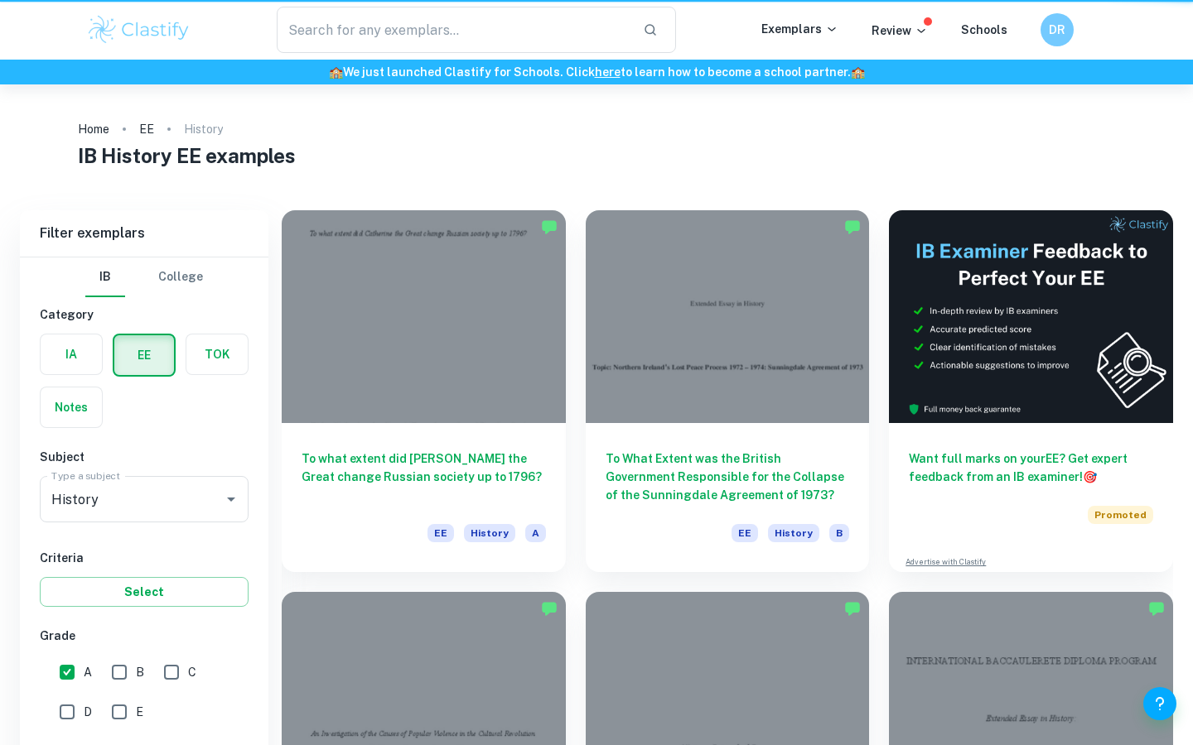
scroll to position [202, 0]
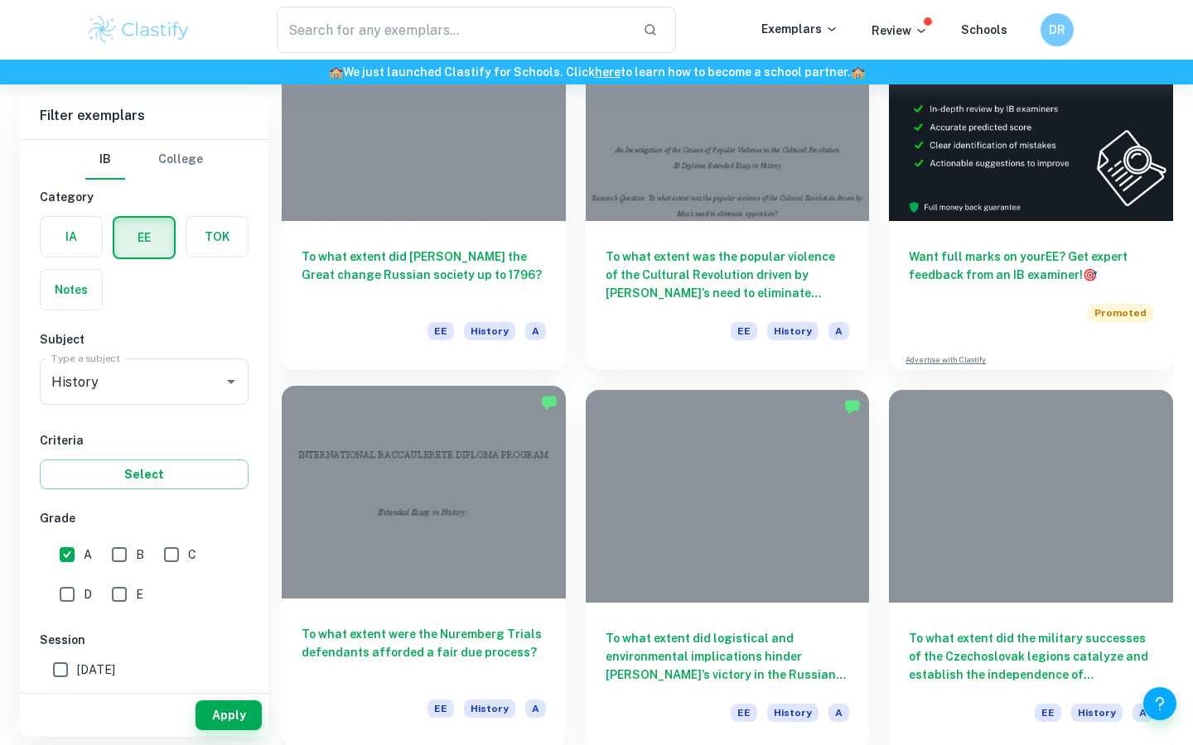
click at [448, 466] on div at bounding box center [424, 492] width 284 height 213
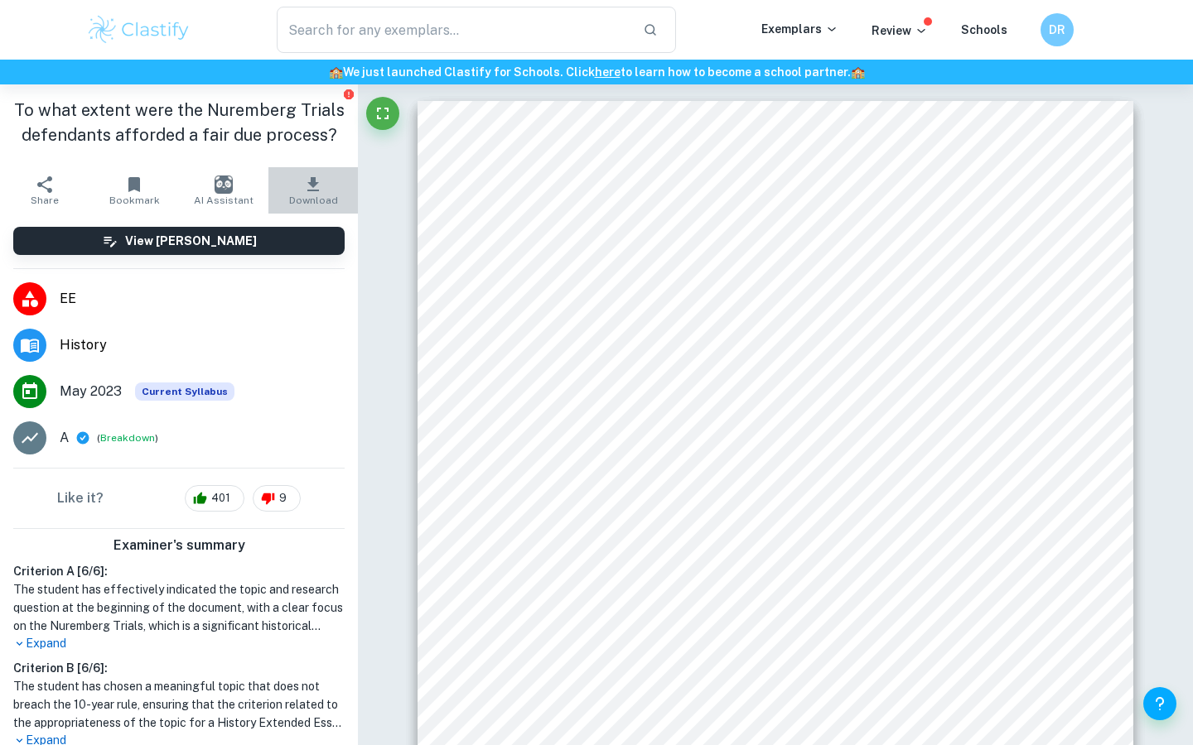
click at [316, 187] on icon "button" at bounding box center [313, 185] width 20 height 20
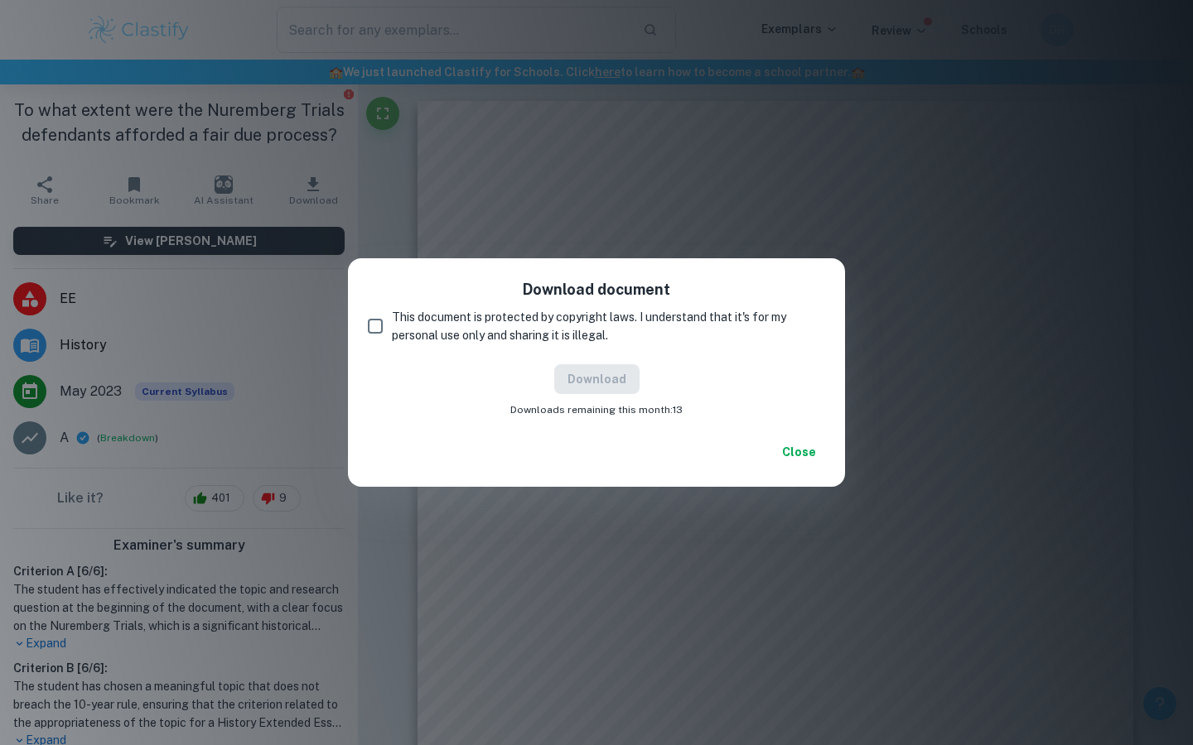
click at [382, 315] on input "This document is protected by copyright laws. I understand that it's for my per…" at bounding box center [375, 326] width 33 height 33
checkbox input "true"
click at [592, 375] on button "Download" at bounding box center [596, 379] width 85 height 30
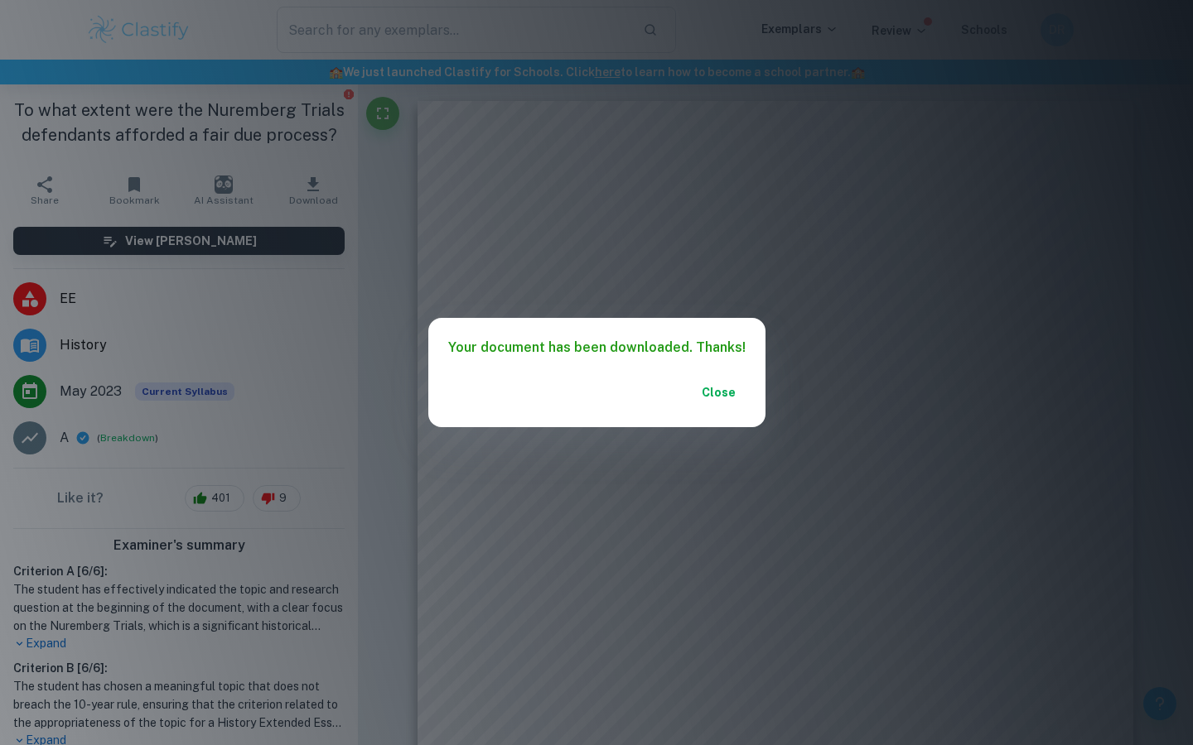
click at [730, 400] on button "Close" at bounding box center [718, 393] width 53 height 30
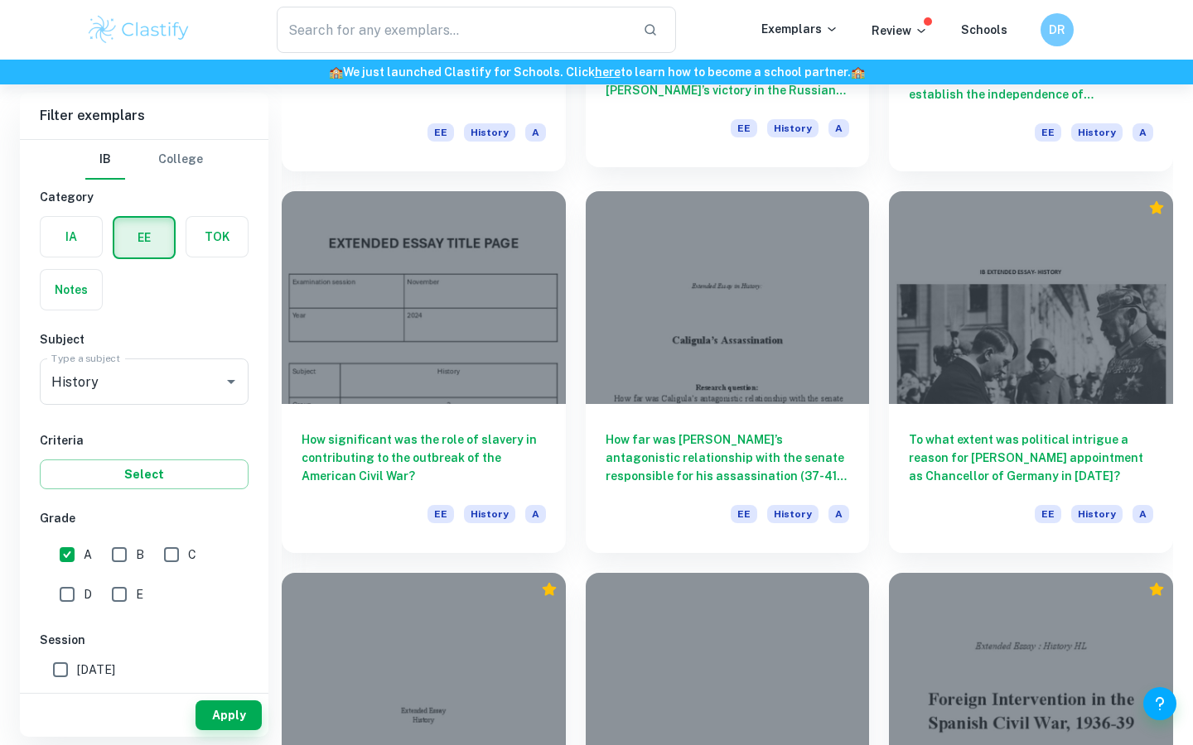
scroll to position [782, 0]
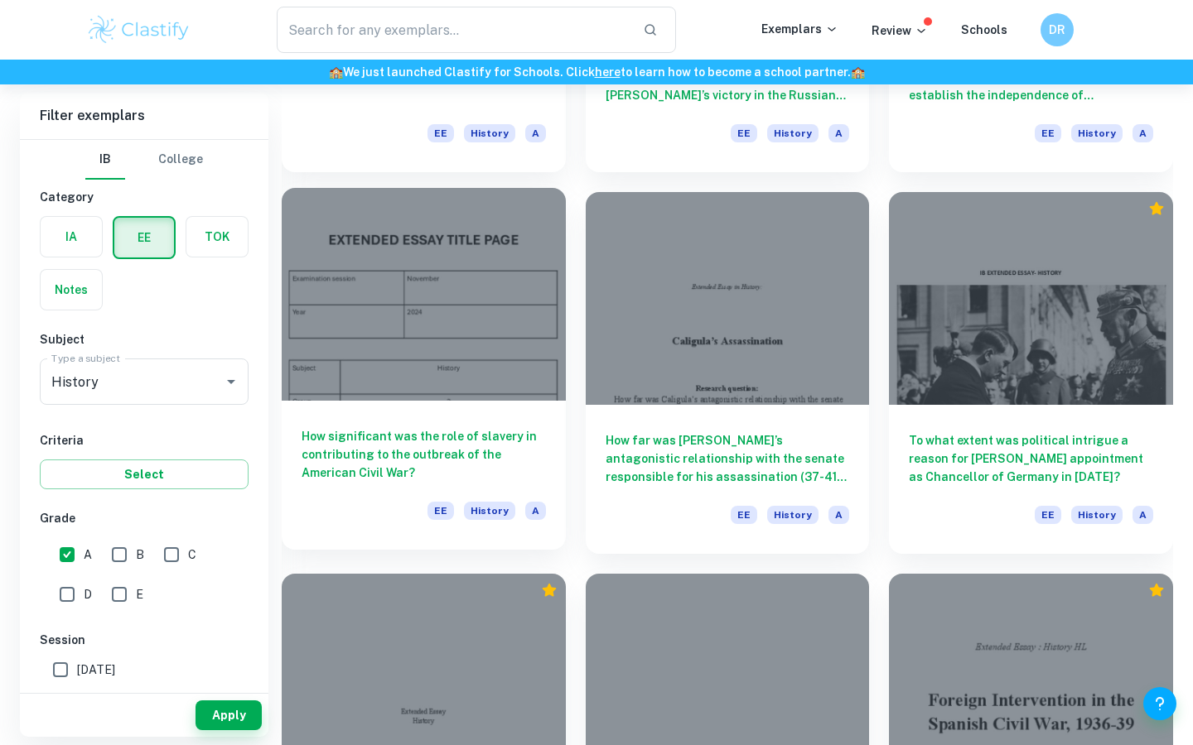
click at [485, 398] on div at bounding box center [424, 294] width 284 height 213
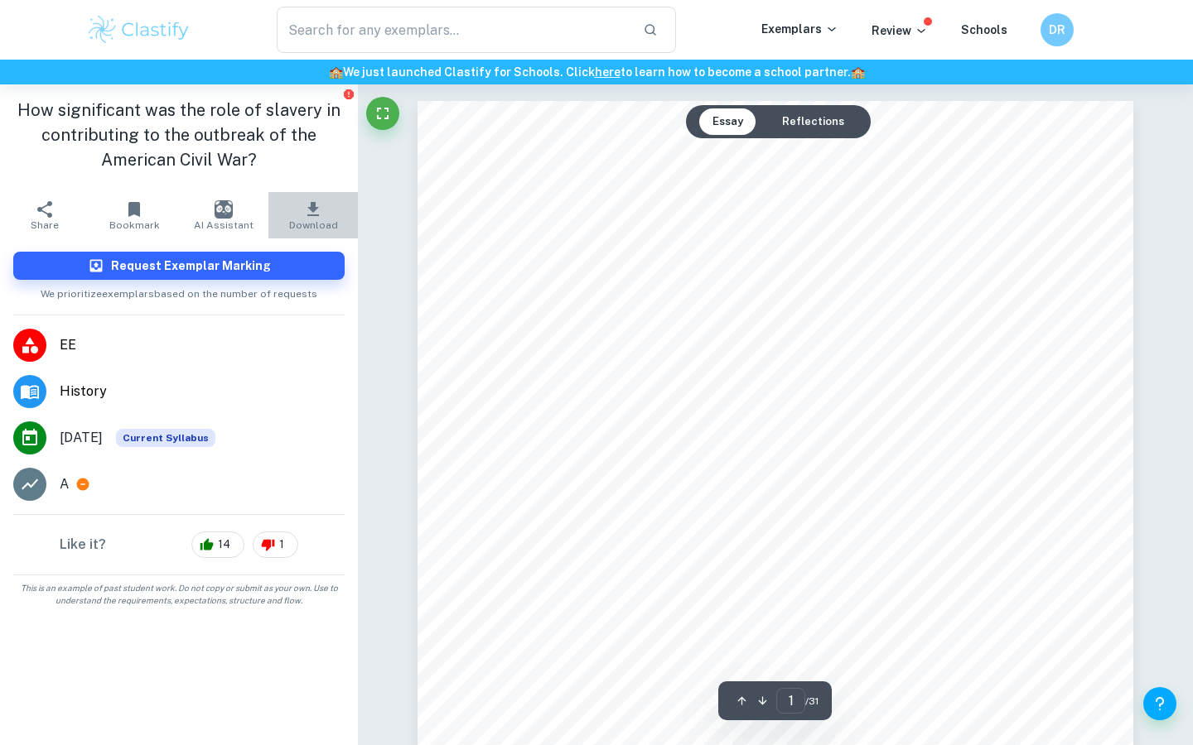
click at [320, 214] on icon "button" at bounding box center [313, 210] width 20 height 20
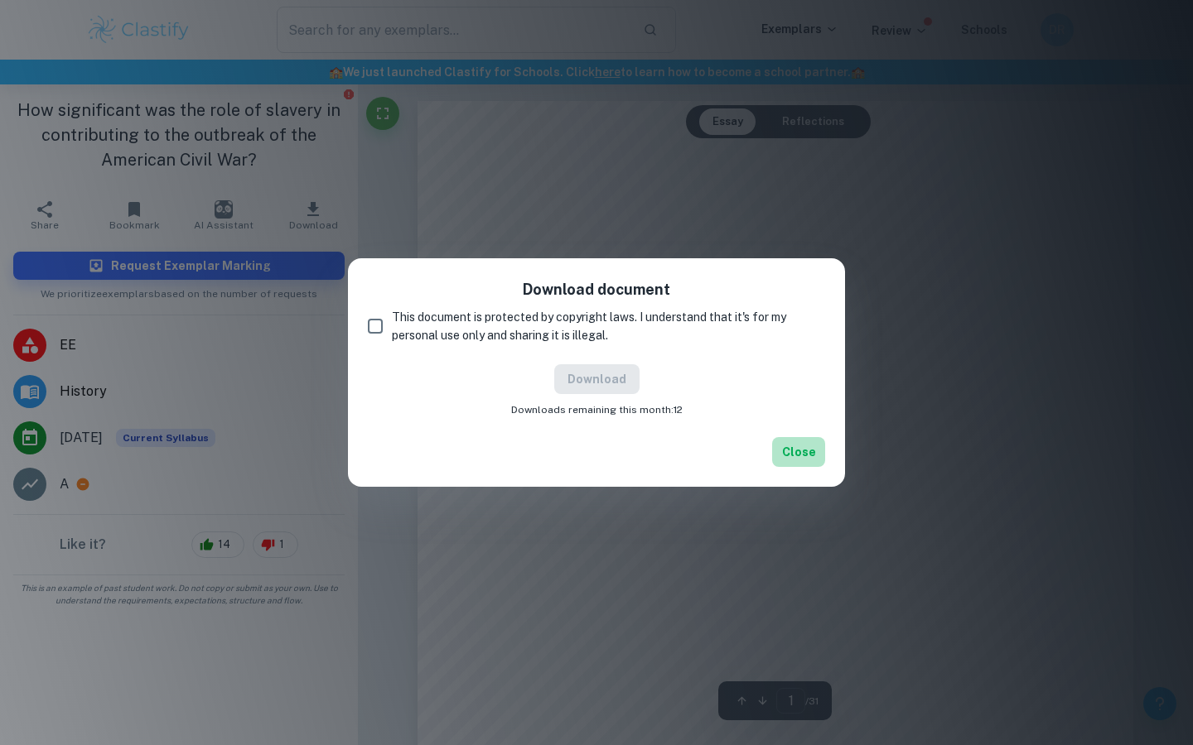
click at [816, 450] on button "Close" at bounding box center [798, 452] width 53 height 30
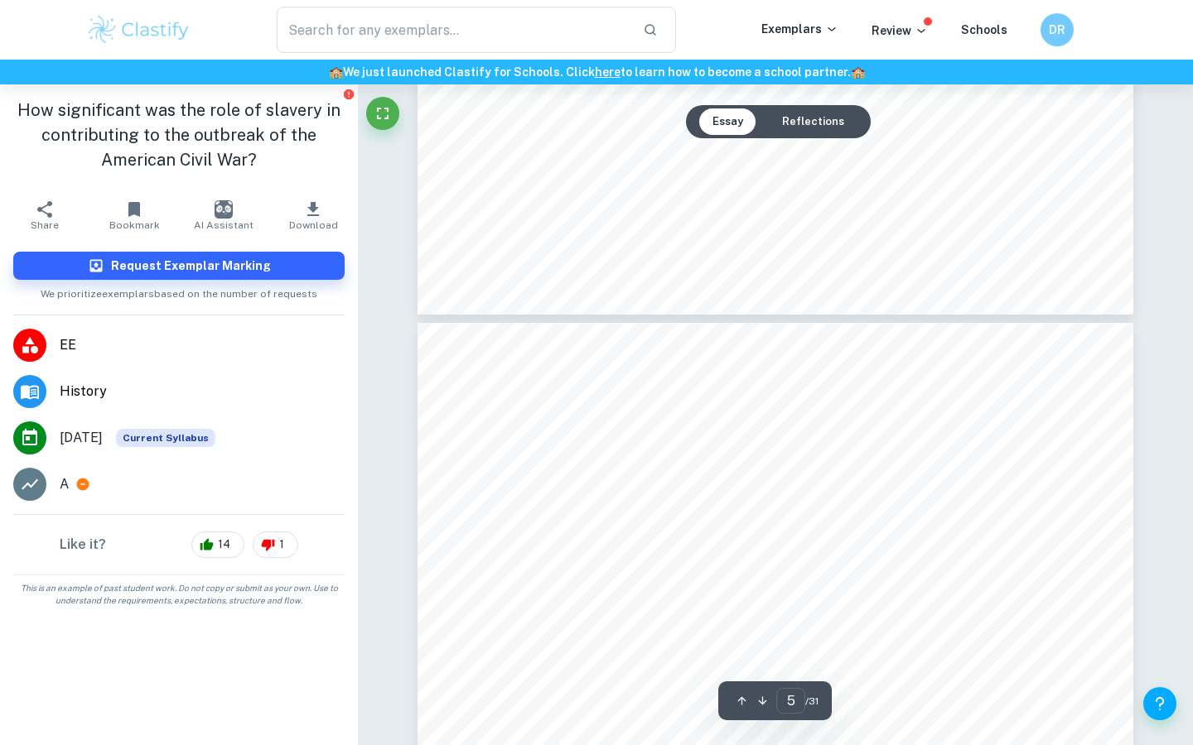
type input "6"
click at [321, 219] on icon "button" at bounding box center [313, 210] width 20 height 20
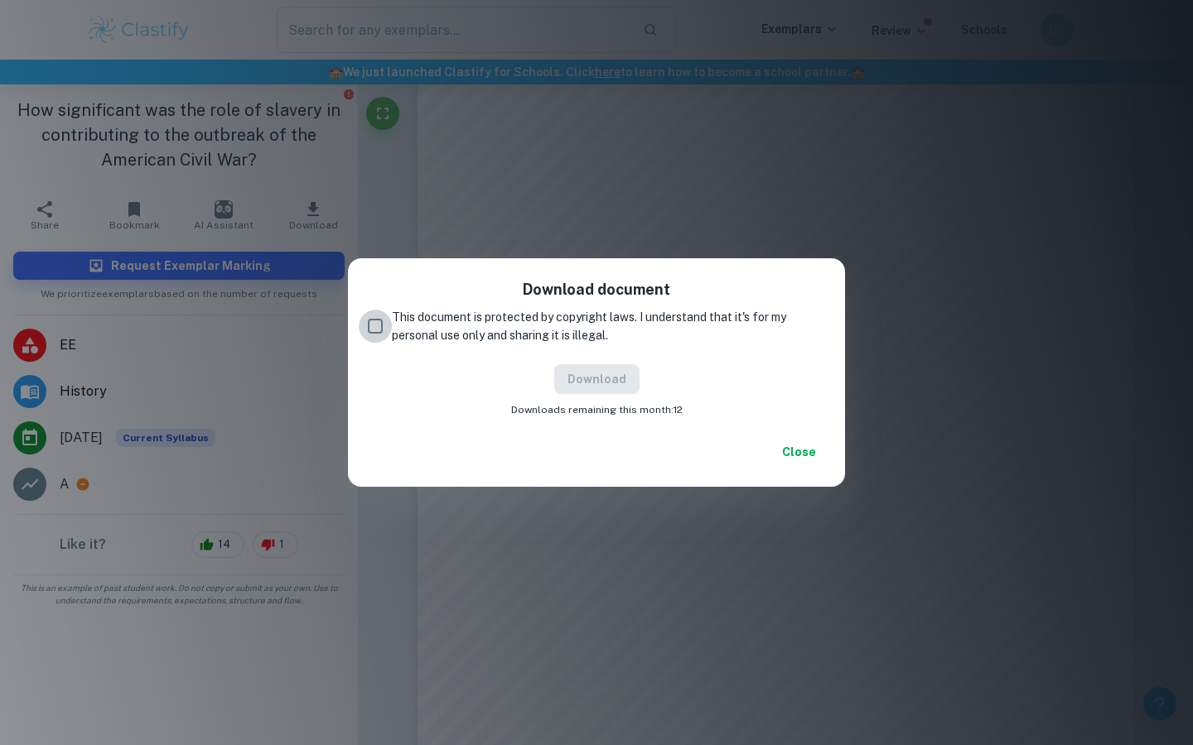
click at [376, 324] on input "This document is protected by copyright laws. I understand that it's for my per…" at bounding box center [375, 326] width 33 height 33
checkbox input "true"
click at [583, 377] on button "Download" at bounding box center [596, 379] width 85 height 30
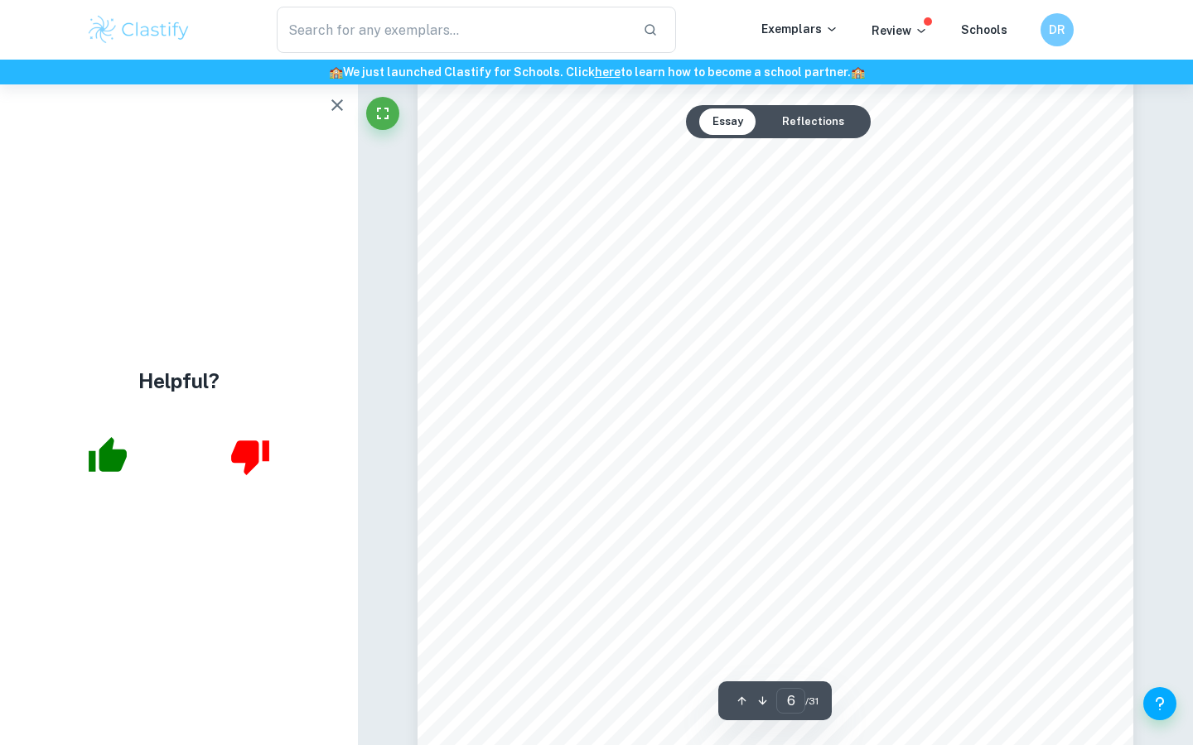
click at [335, 103] on icon "button" at bounding box center [337, 105] width 12 height 12
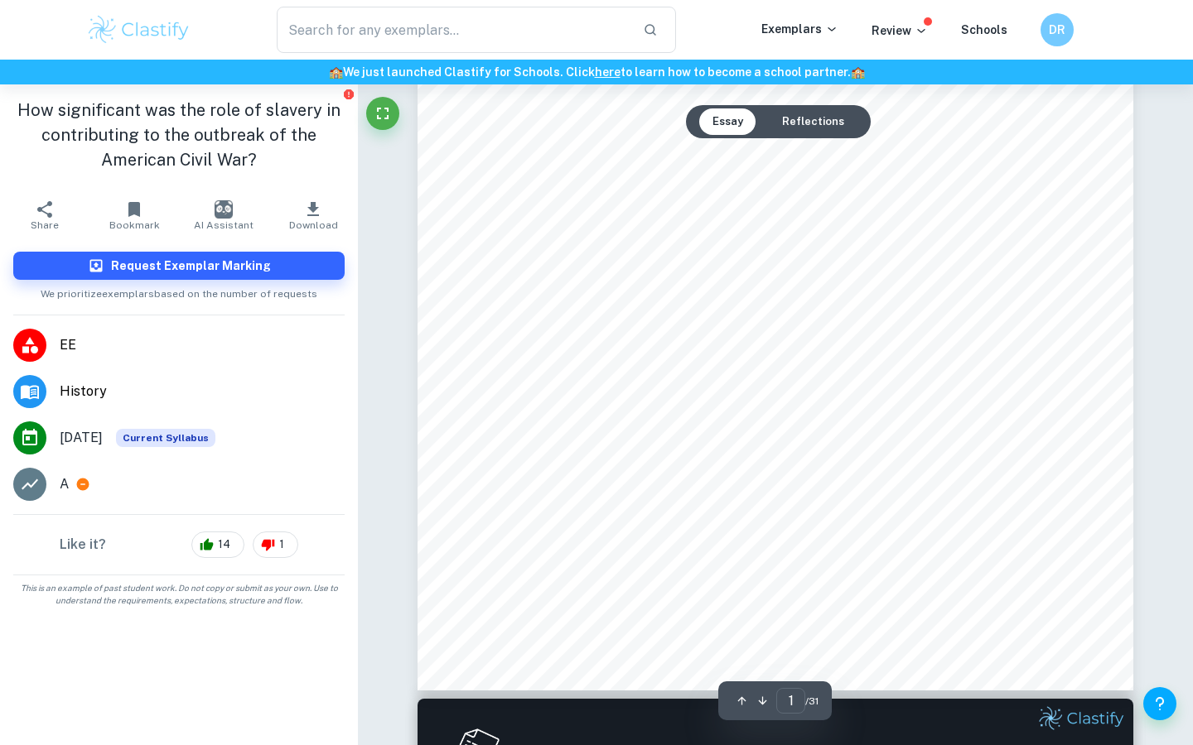
scroll to position [0, 0]
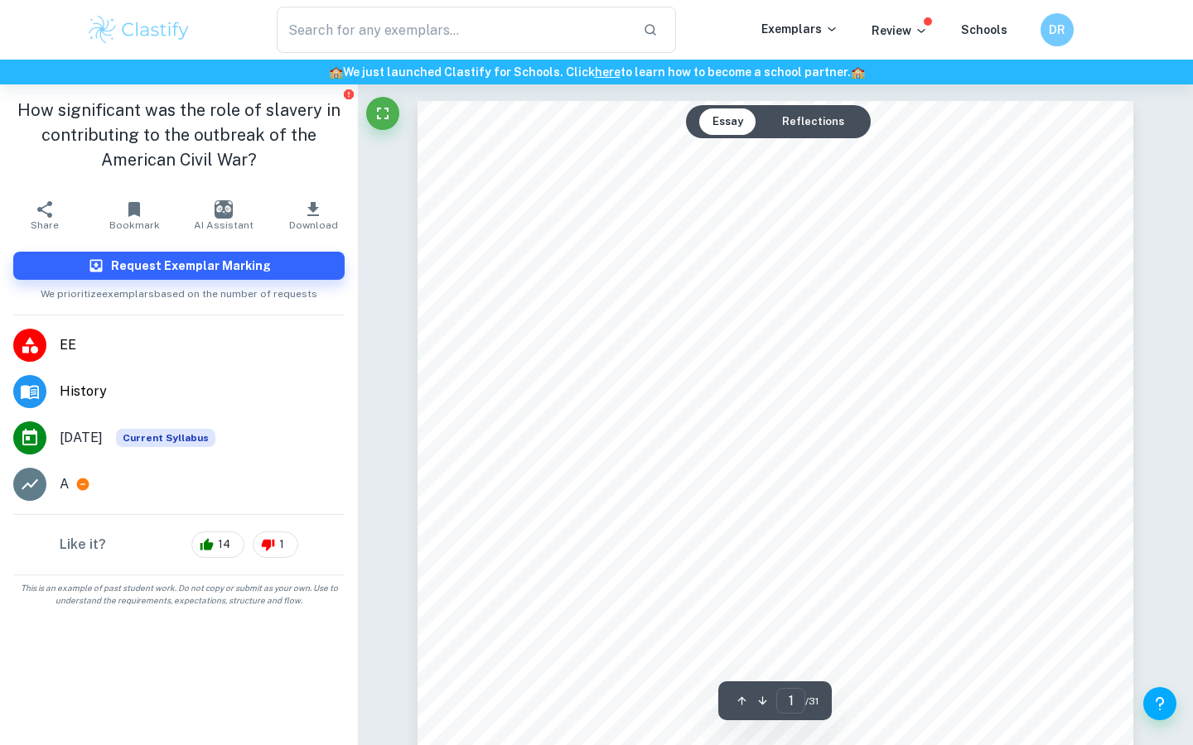
click at [727, 124] on button "Essay" at bounding box center [727, 122] width 57 height 27
click at [789, 119] on button "Reflections" at bounding box center [813, 122] width 89 height 27
click at [734, 128] on button "Essay" at bounding box center [727, 122] width 57 height 27
type input "1"
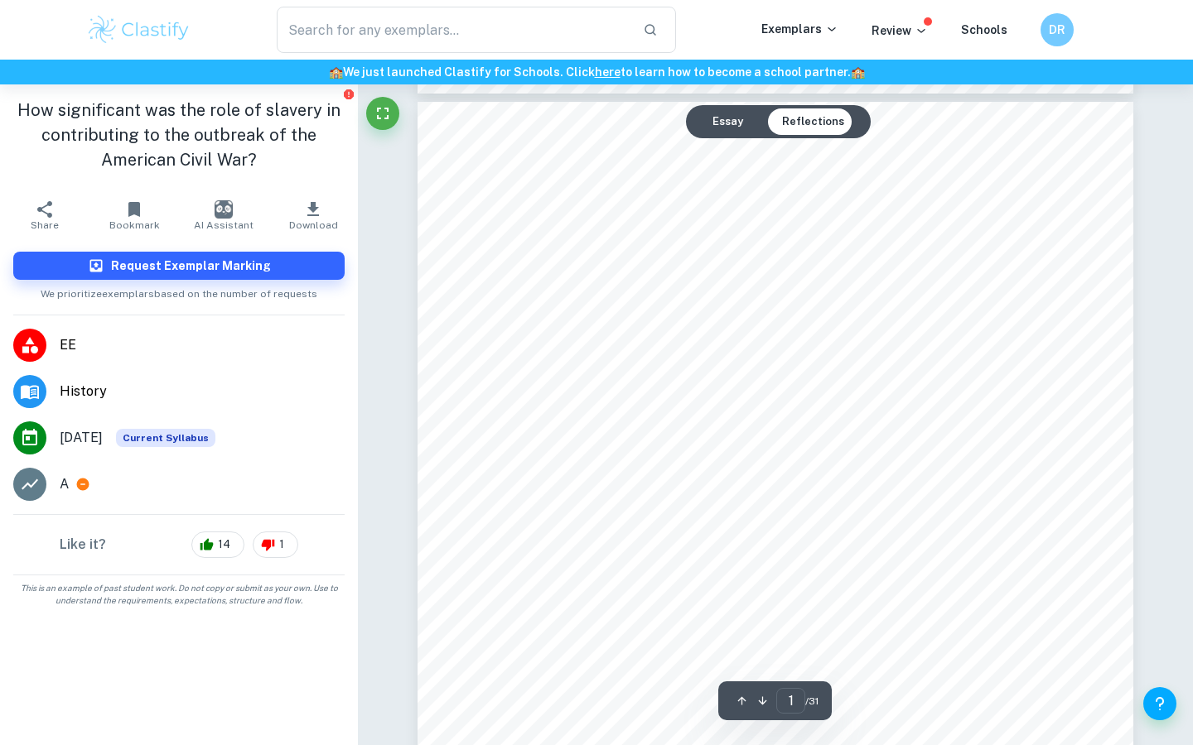
scroll to position [0, 0]
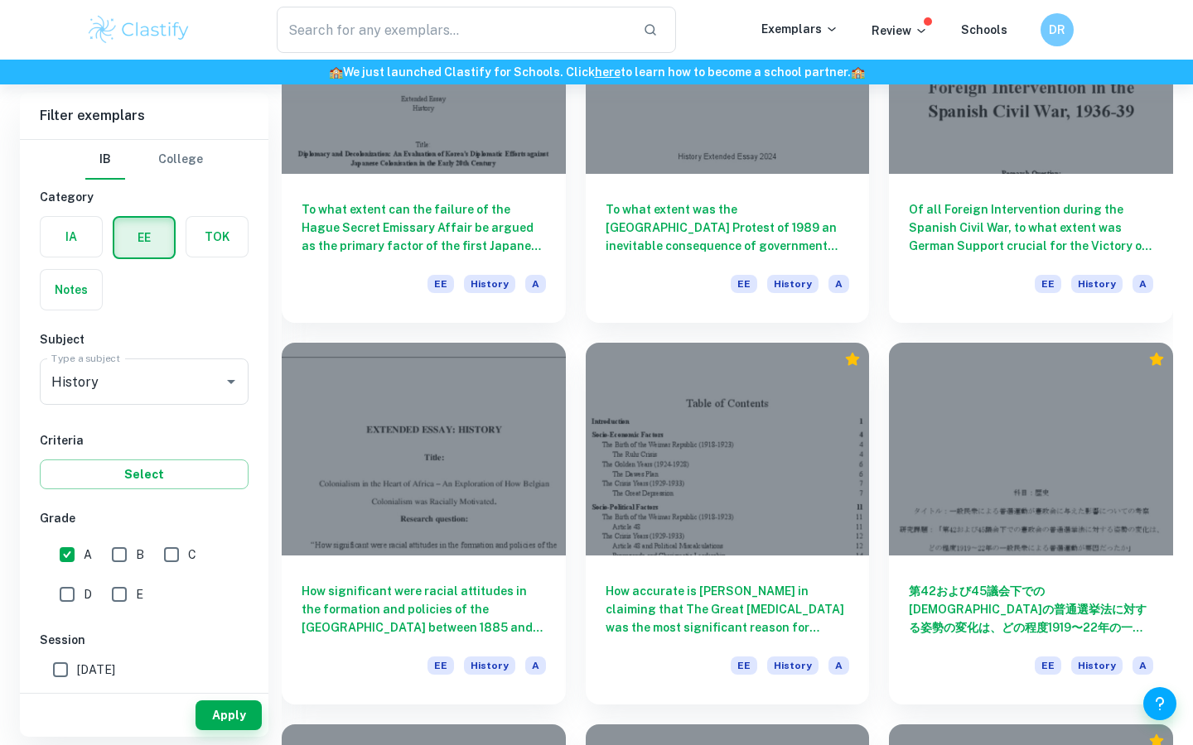
scroll to position [1397, 0]
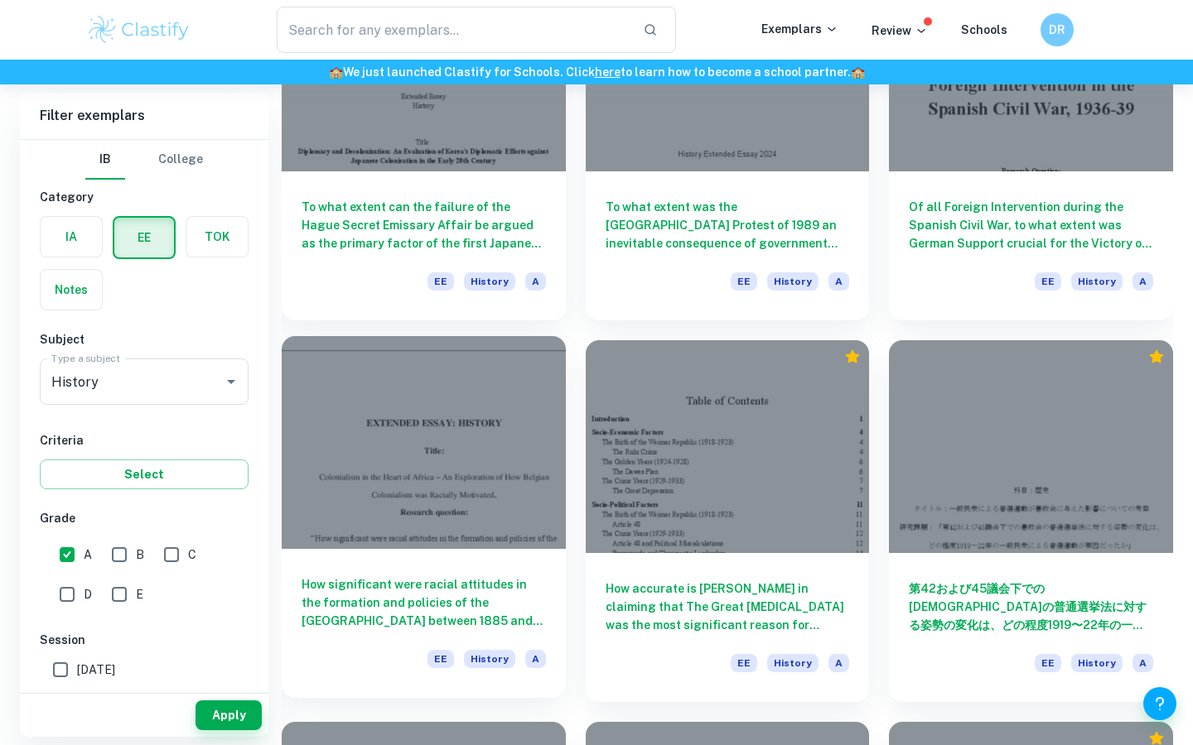
click at [496, 493] on div at bounding box center [424, 442] width 284 height 213
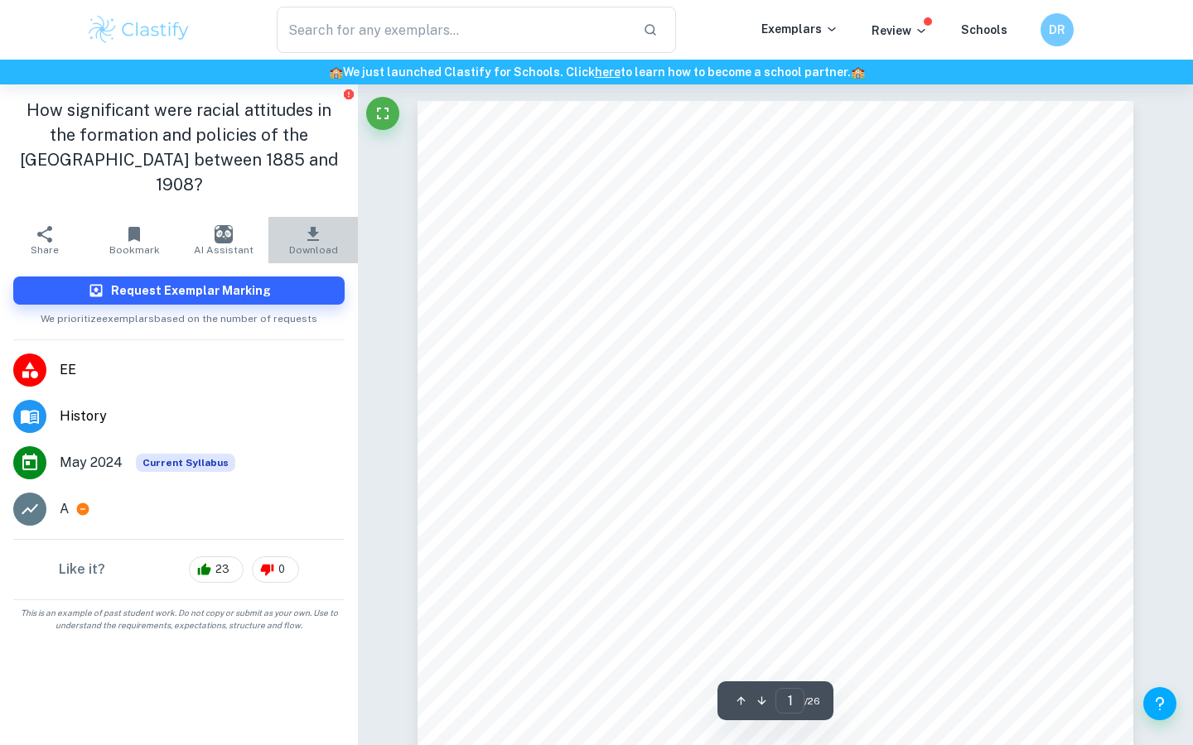
click at [311, 224] on icon "button" at bounding box center [313, 234] width 20 height 20
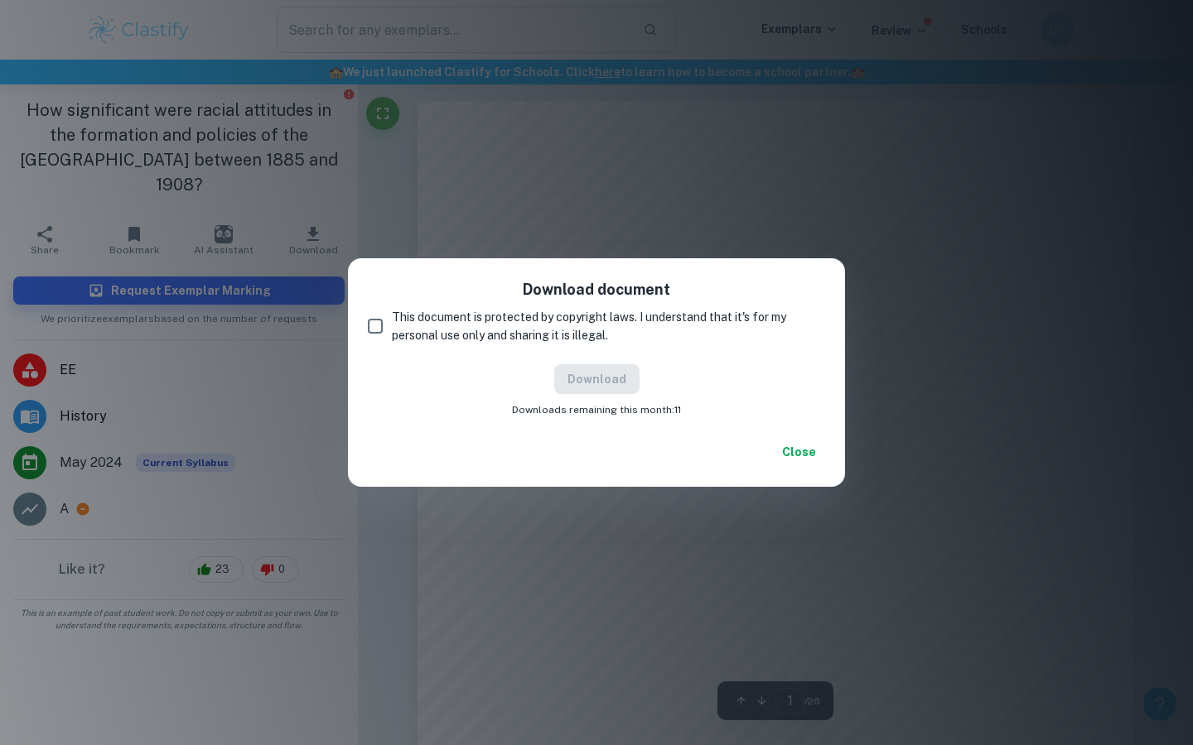
click at [373, 323] on input "This document is protected by copyright laws. I understand that it's for my per…" at bounding box center [375, 326] width 33 height 33
checkbox input "true"
click at [613, 374] on button "Download" at bounding box center [596, 379] width 85 height 30
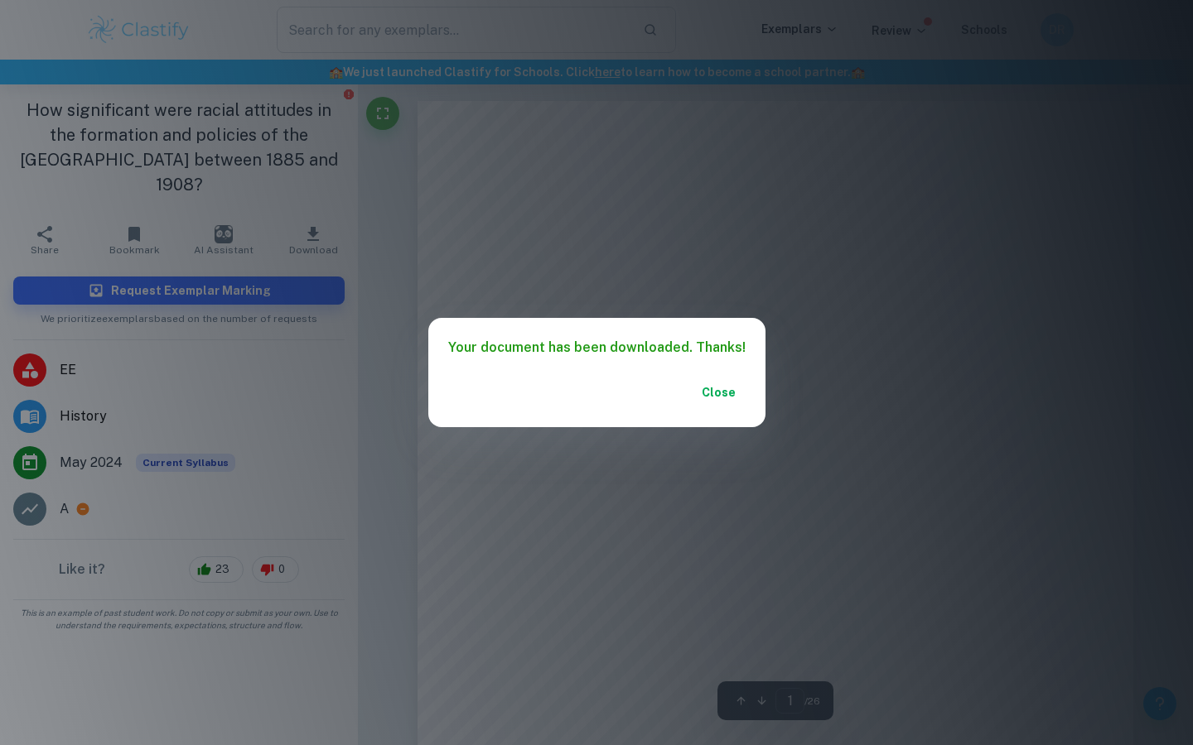
click at [345, 179] on div "Your document has been downloaded. Thanks! Close" at bounding box center [596, 372] width 1193 height 745
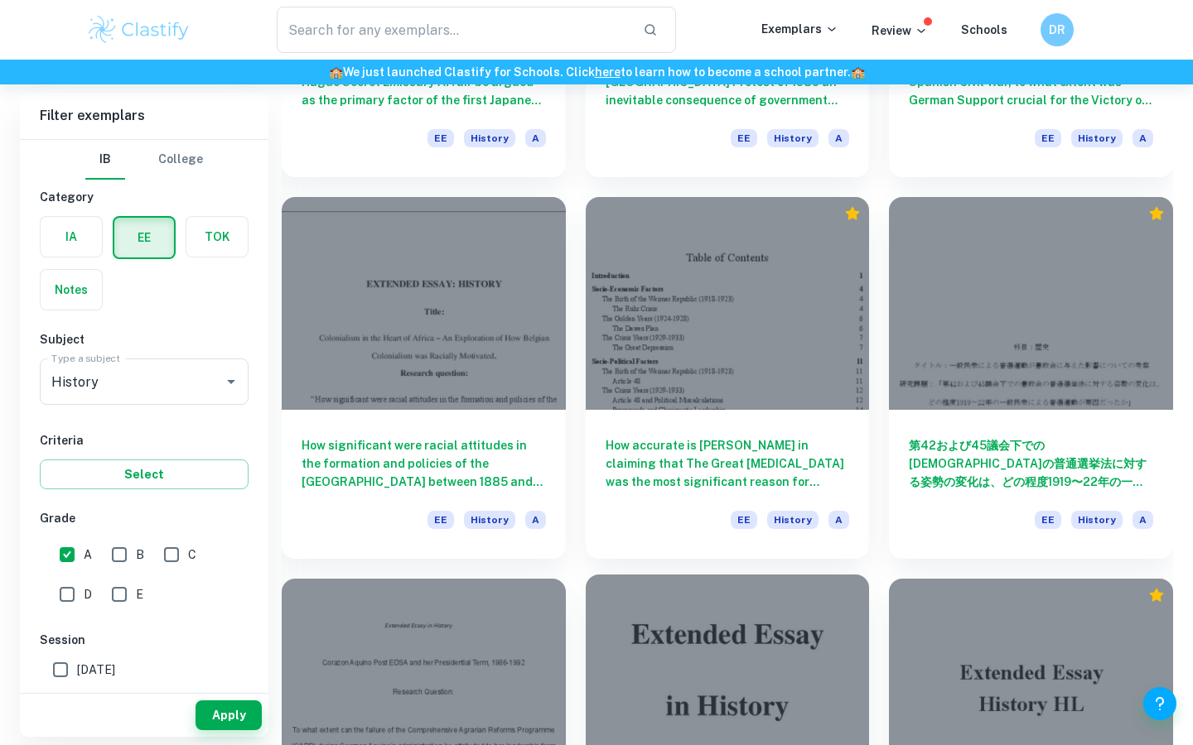
scroll to position [1635, 0]
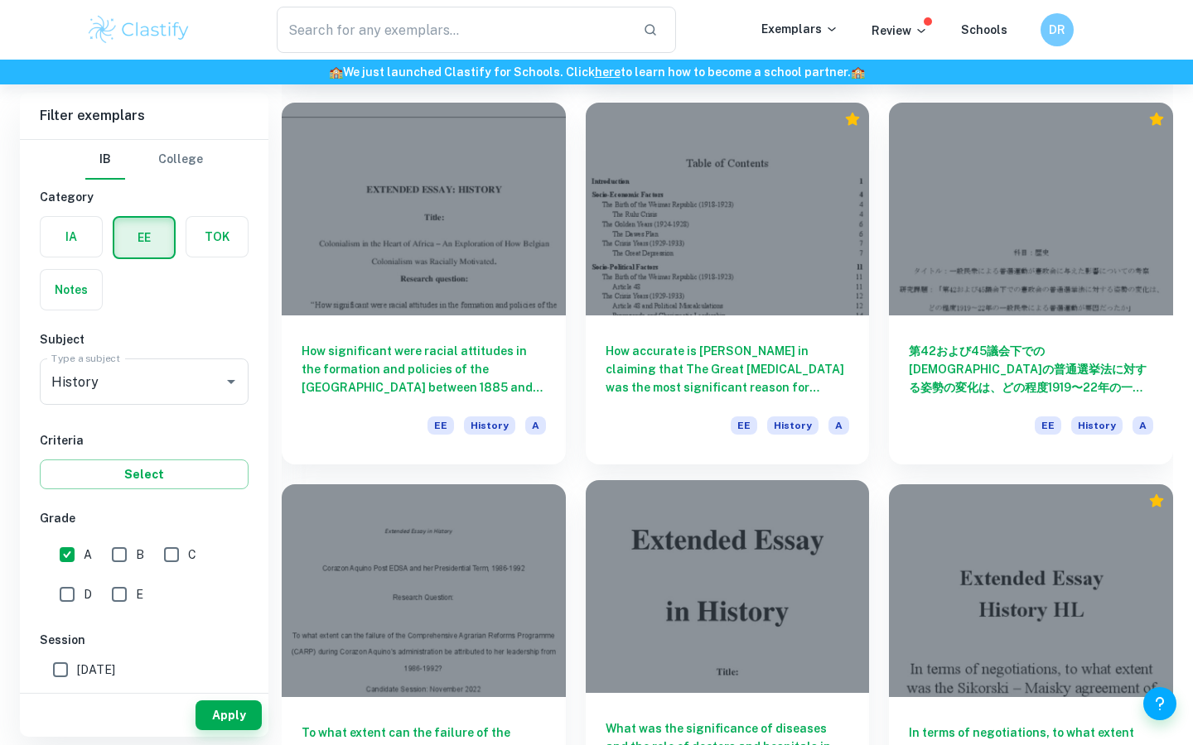
click at [663, 590] on div at bounding box center [728, 586] width 284 height 213
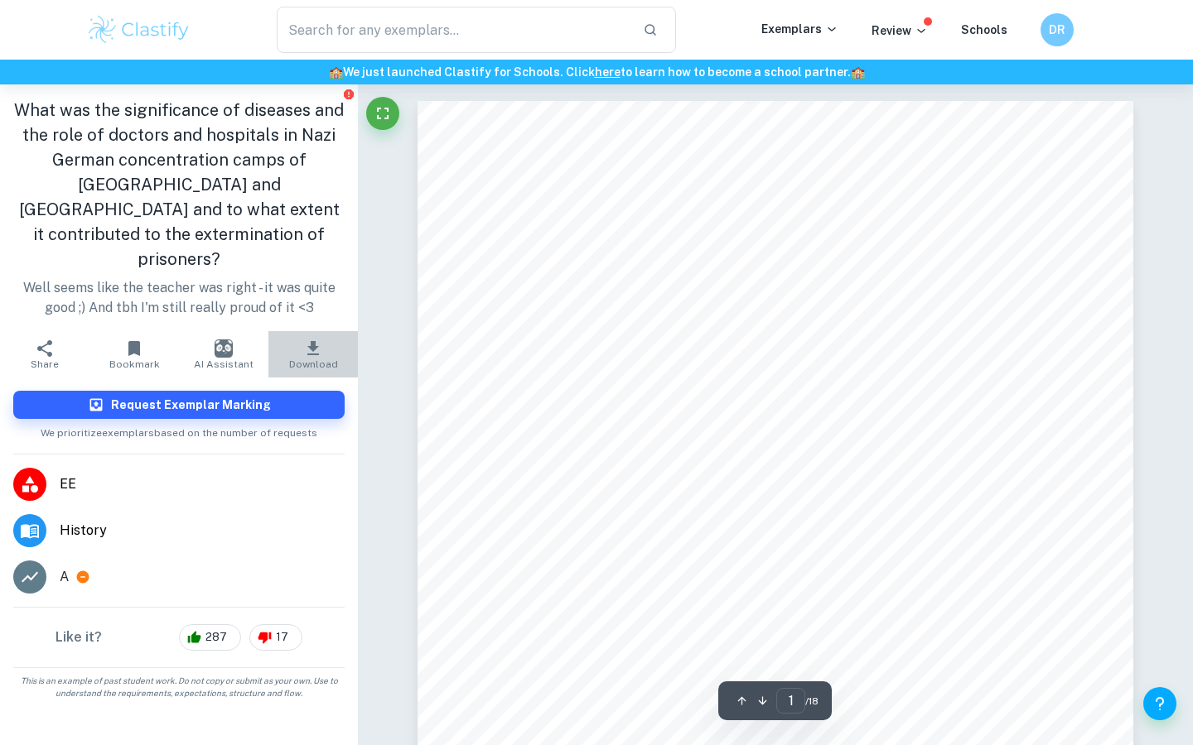
click at [309, 359] on span "Download" at bounding box center [313, 365] width 49 height 12
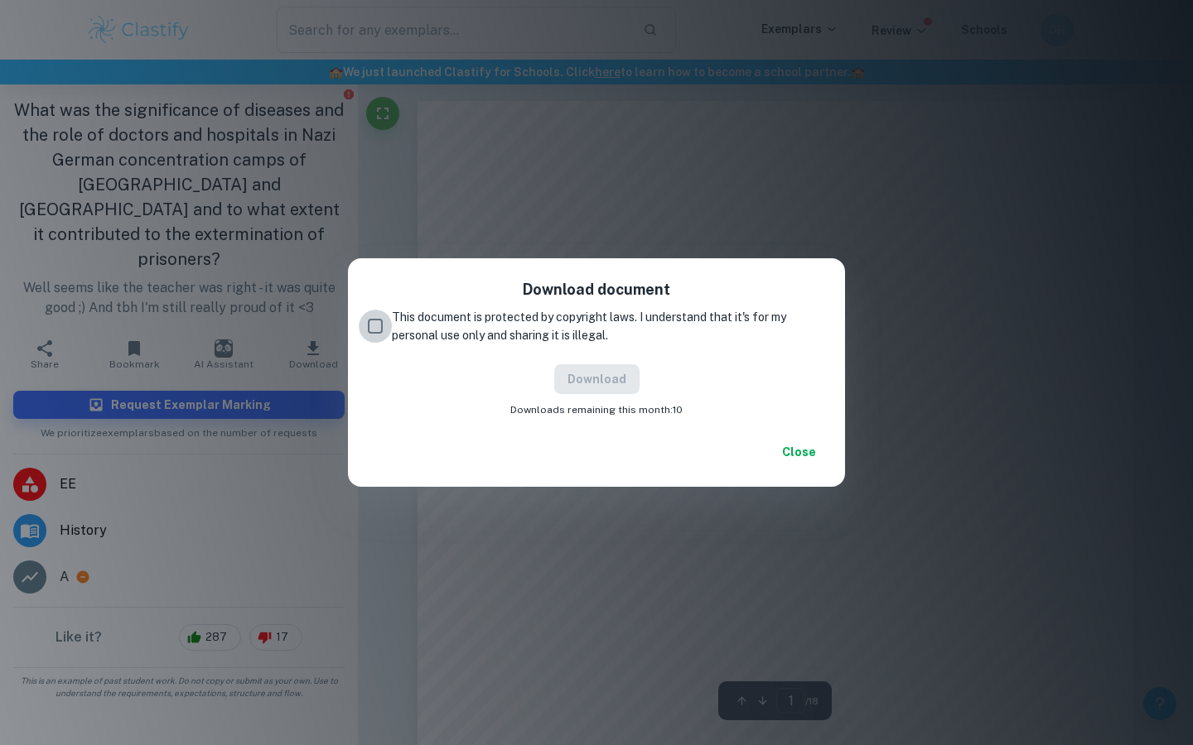
click at [366, 326] on input "This document is protected by copyright laws. I understand that it's for my per…" at bounding box center [375, 326] width 33 height 33
checkbox input "true"
click at [646, 383] on div "Download Downloads remaining this month: 10" at bounding box center [596, 390] width 457 height 53
click at [611, 374] on button "Download" at bounding box center [596, 379] width 85 height 30
